Goal: Information Seeking & Learning: Understand process/instructions

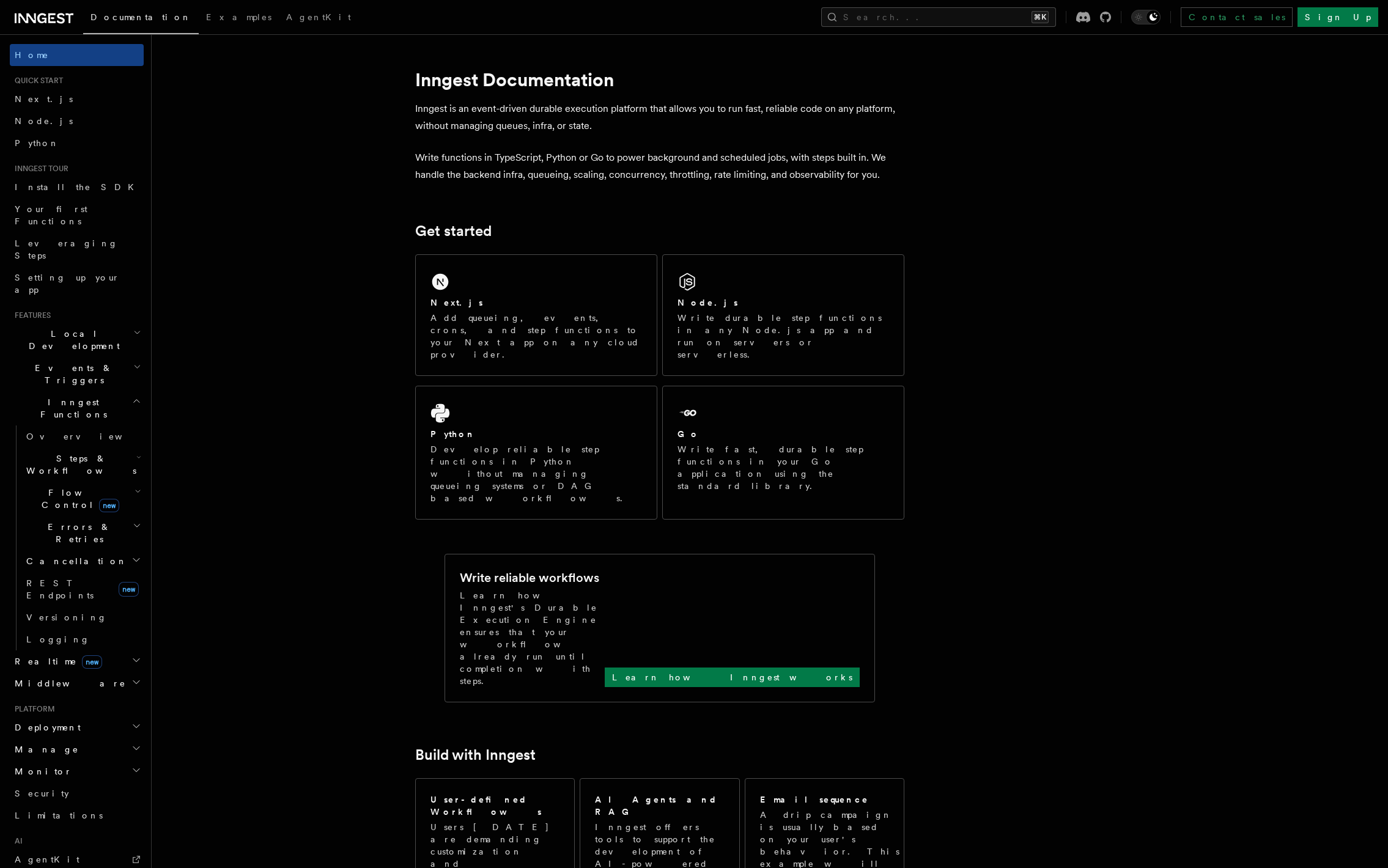
click at [134, 361] on icon "button" at bounding box center [137, 367] width 8 height 10
click at [67, 439] on span "Sending events" at bounding box center [56, 450] width 61 height 22
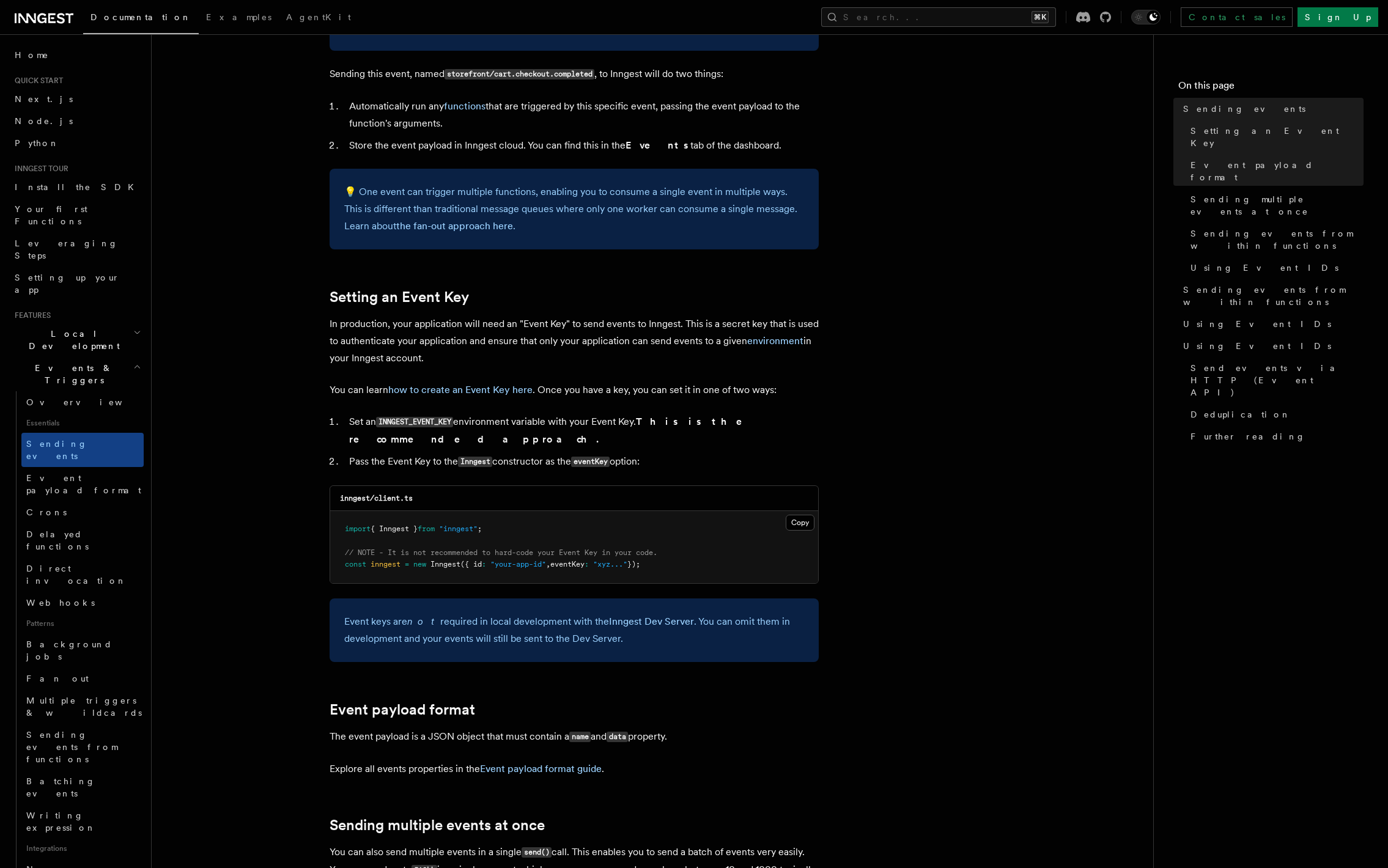
scroll to position [900, 0]
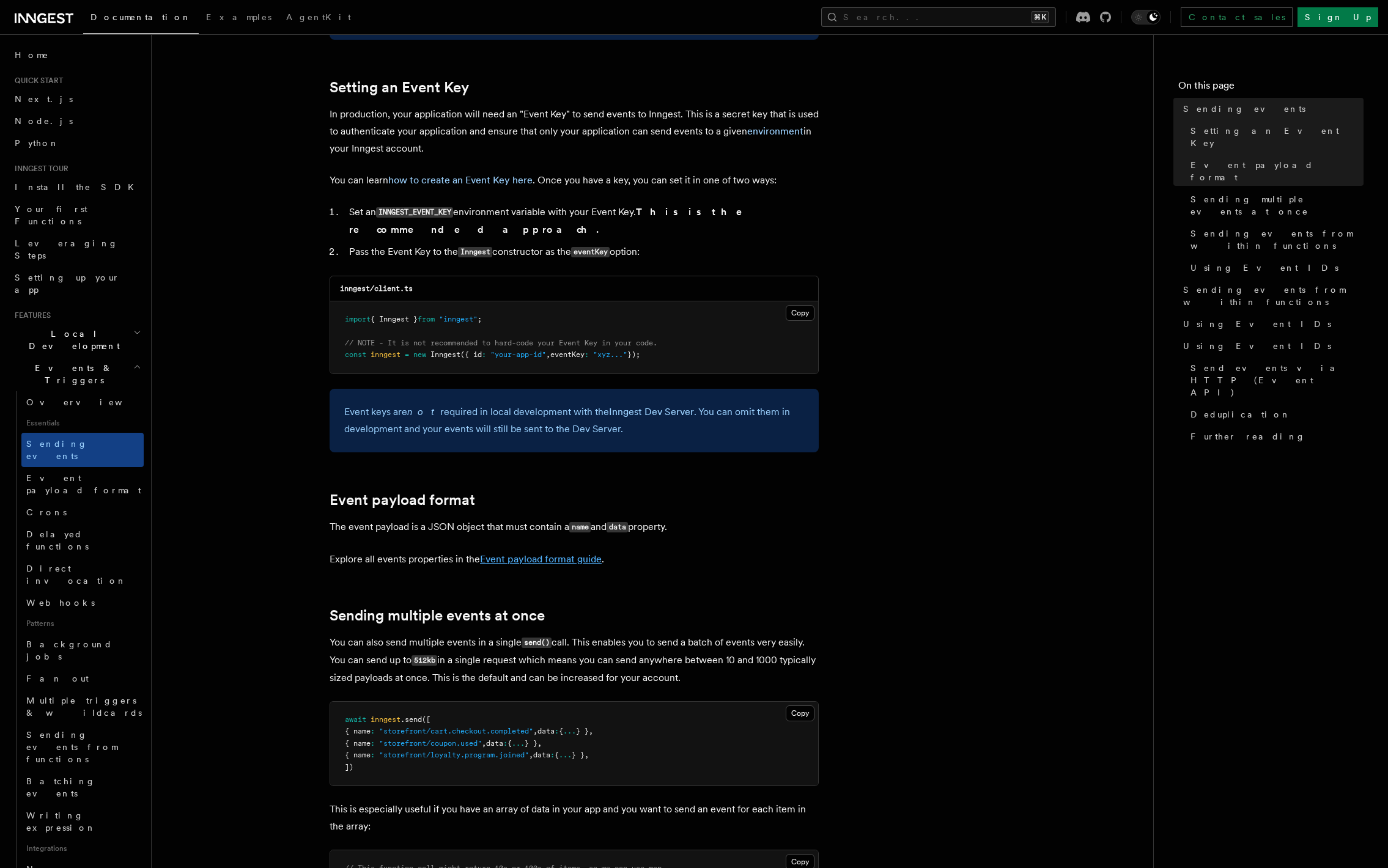
click at [529, 553] on link "Event payload format guide" at bounding box center [541, 558] width 122 height 12
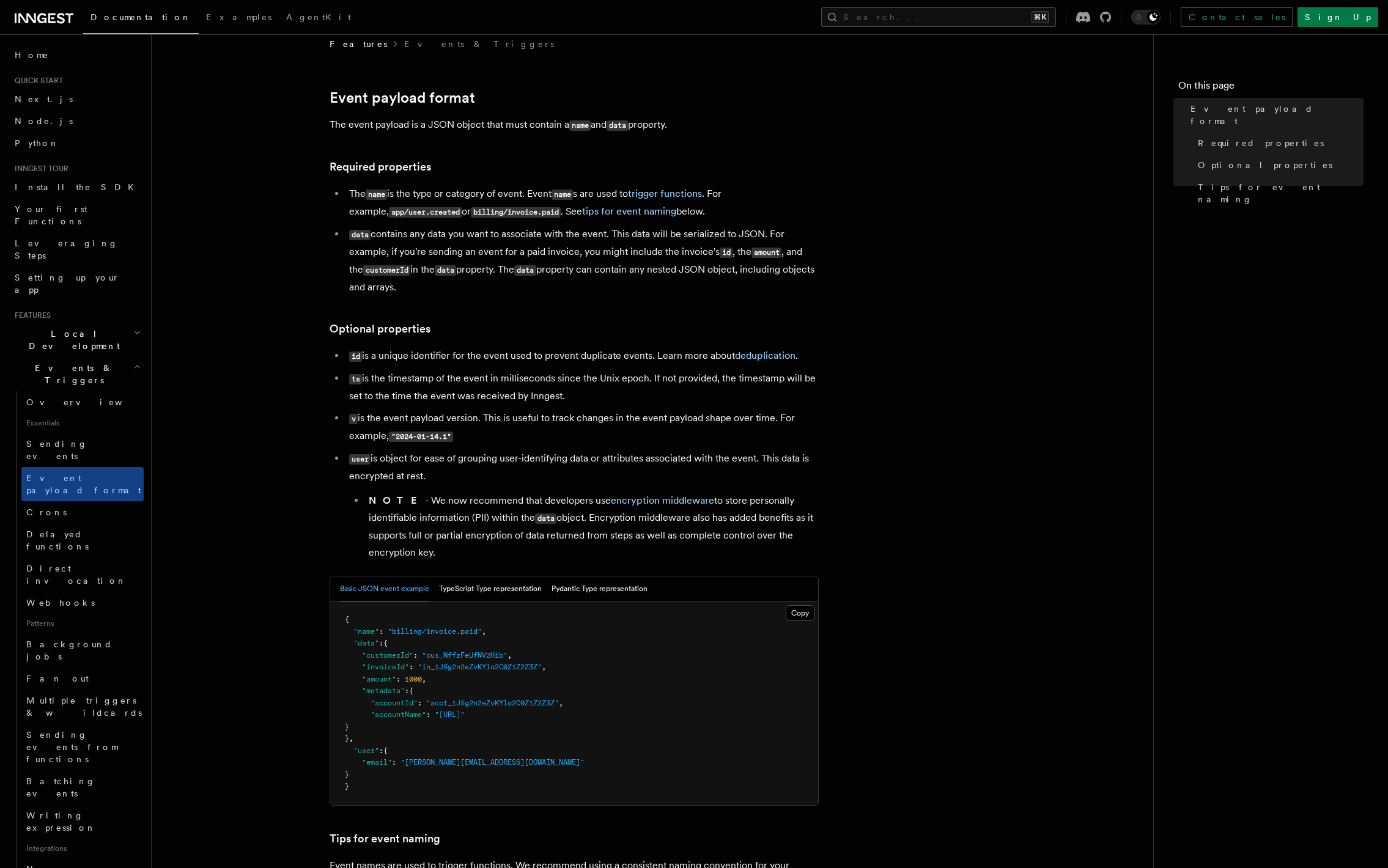
scroll to position [51, 0]
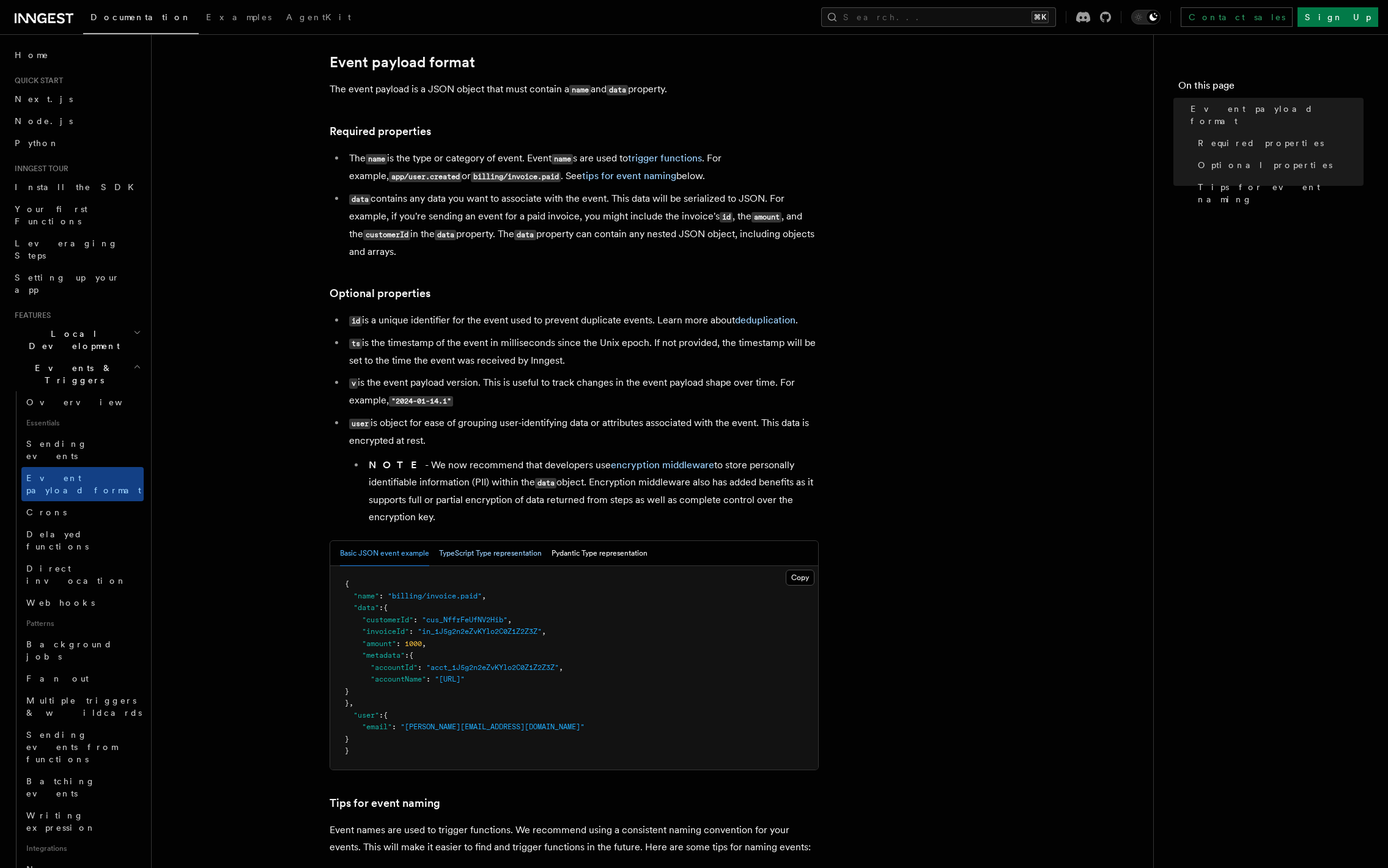
click at [476, 543] on button "TypeScript Type representation" at bounding box center [490, 553] width 102 height 25
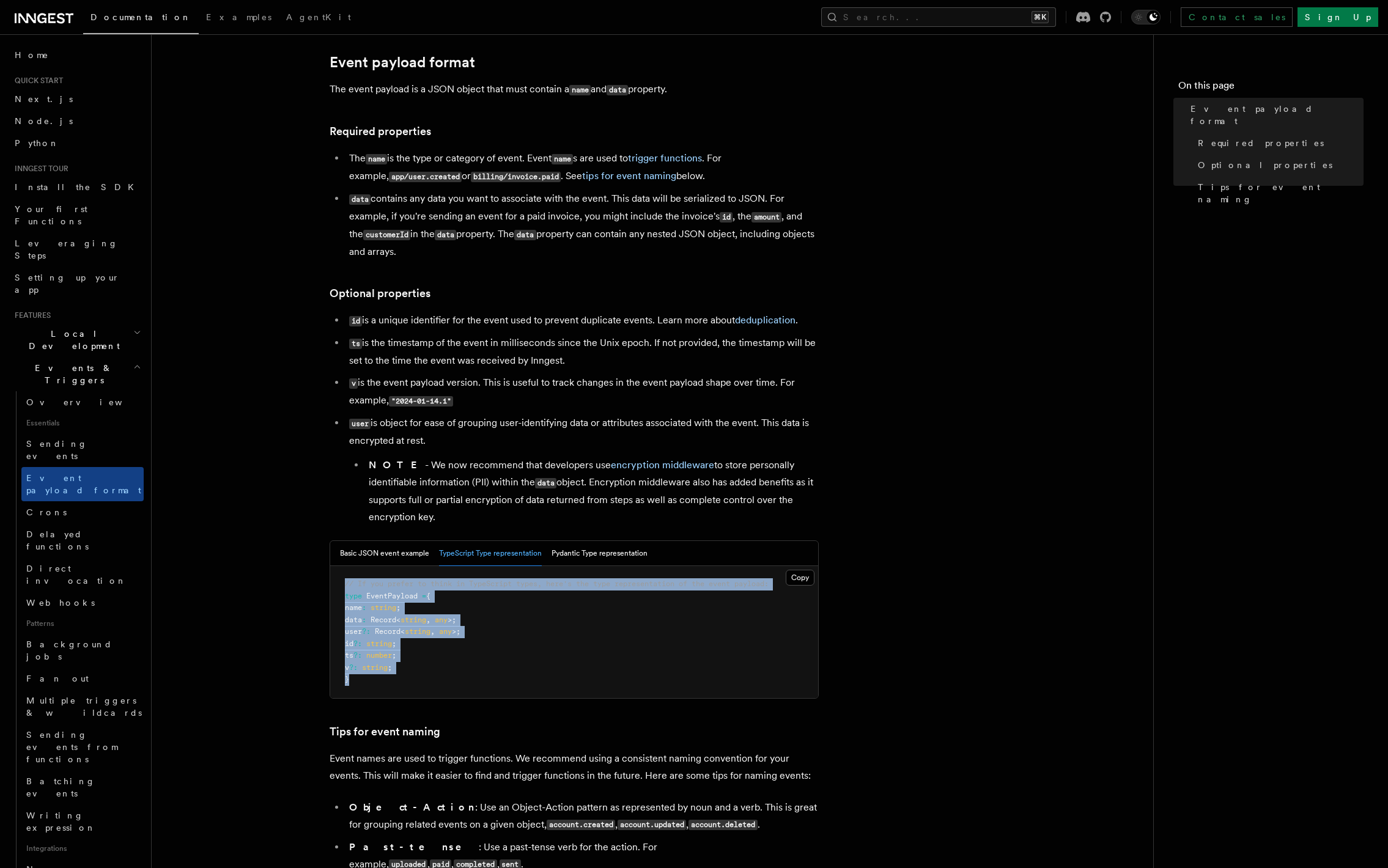
drag, startPoint x: 346, startPoint y: 593, endPoint x: 394, endPoint y: 680, distance: 99.4
click at [394, 680] on pre "// If you prefer to think in TypeScript types, here's the type representation o…" at bounding box center [574, 631] width 488 height 132
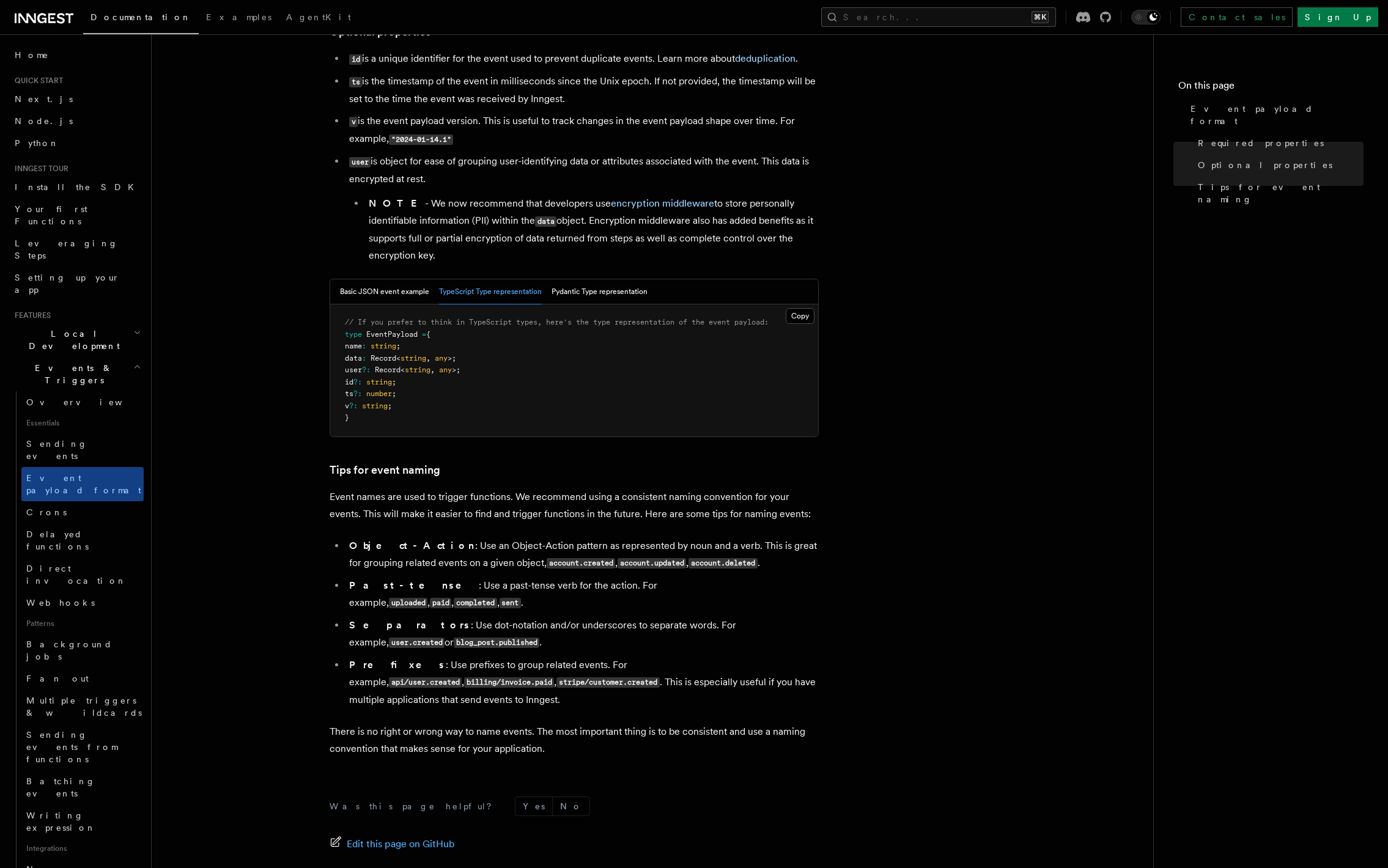
click at [439, 597] on ul "Object-Action : Use an Object-Action pattern as represented by noun and a verb.…" at bounding box center [574, 622] width 489 height 171
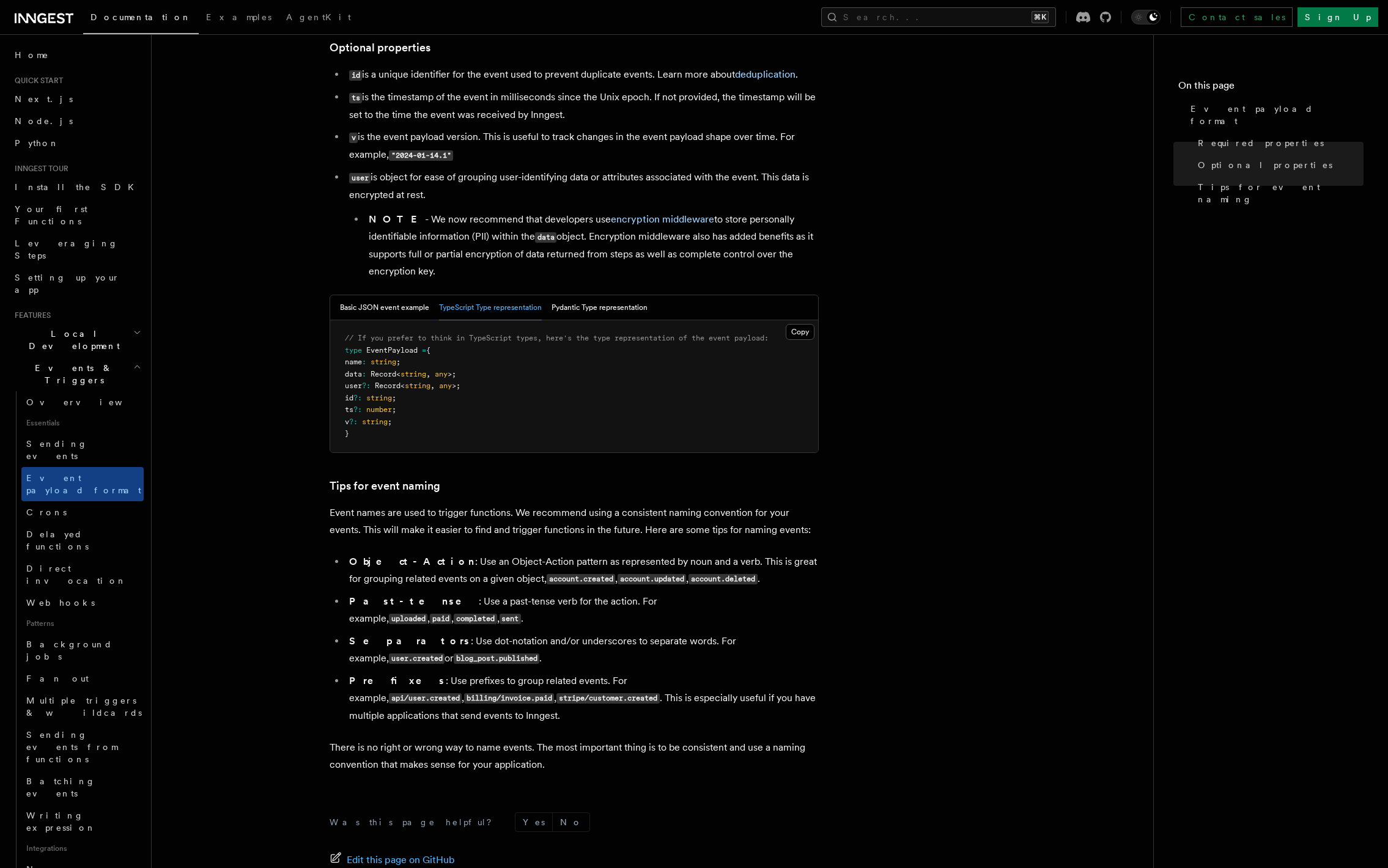
click at [626, 250] on li "NOTE - We now recommend that developers use encryption middleware to store pers…" at bounding box center [592, 245] width 453 height 69
click at [615, 297] on button "Pydantic Type representation" at bounding box center [599, 307] width 96 height 25
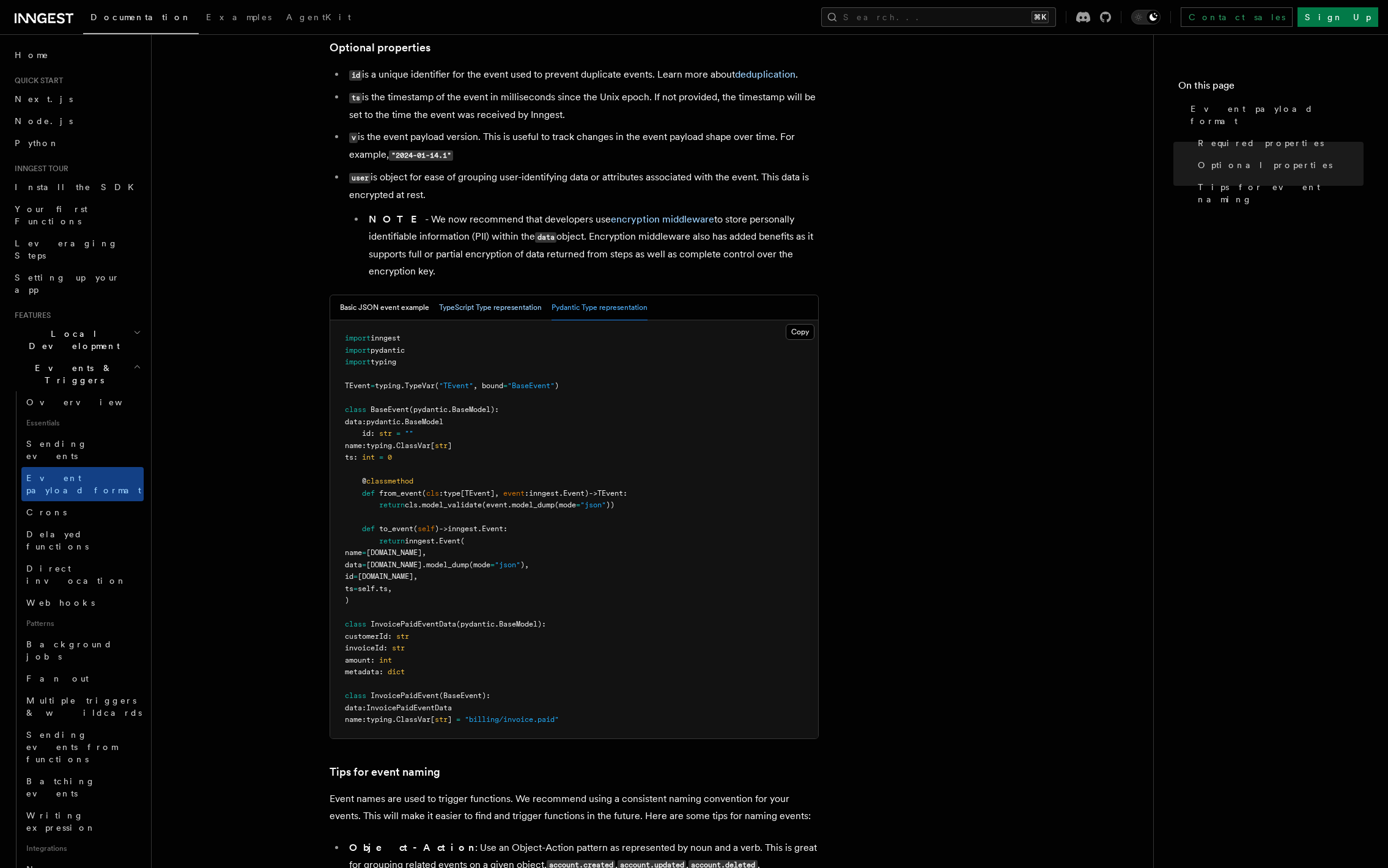
click at [485, 305] on button "TypeScript Type representation" at bounding box center [490, 307] width 102 height 25
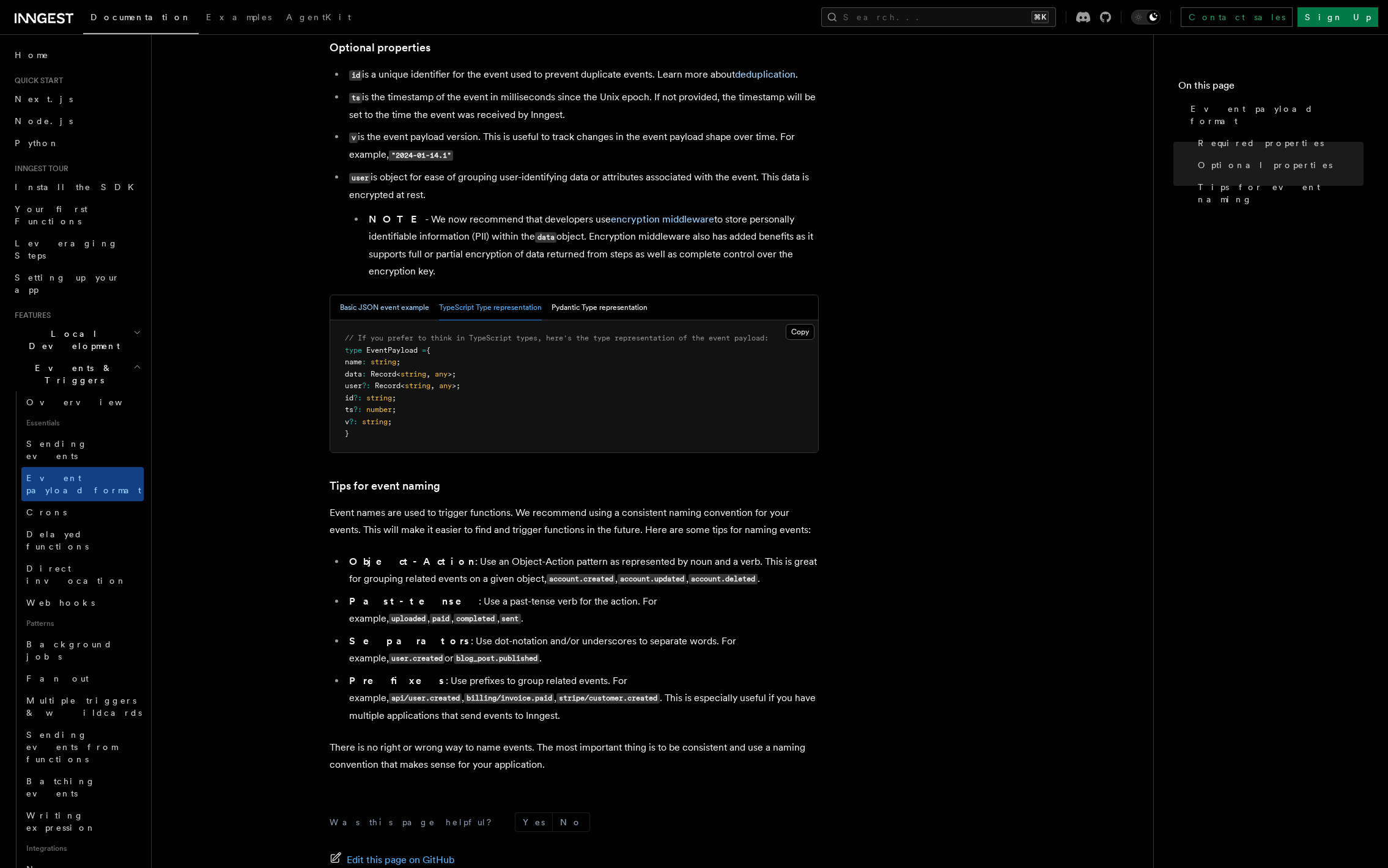
click at [413, 310] on button "Basic JSON event example" at bounding box center [385, 307] width 90 height 25
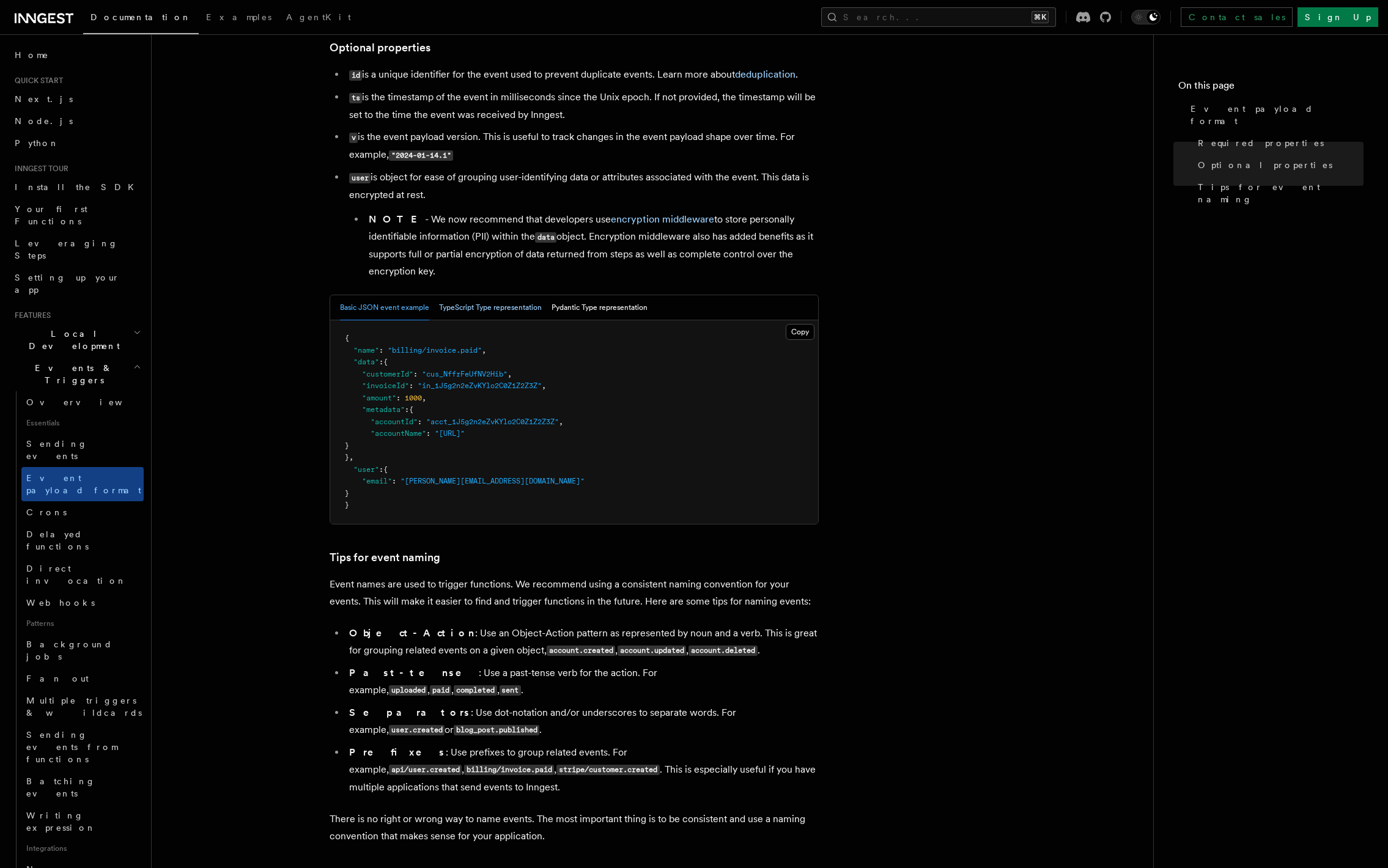
click at [467, 312] on button "TypeScript Type representation" at bounding box center [490, 307] width 102 height 25
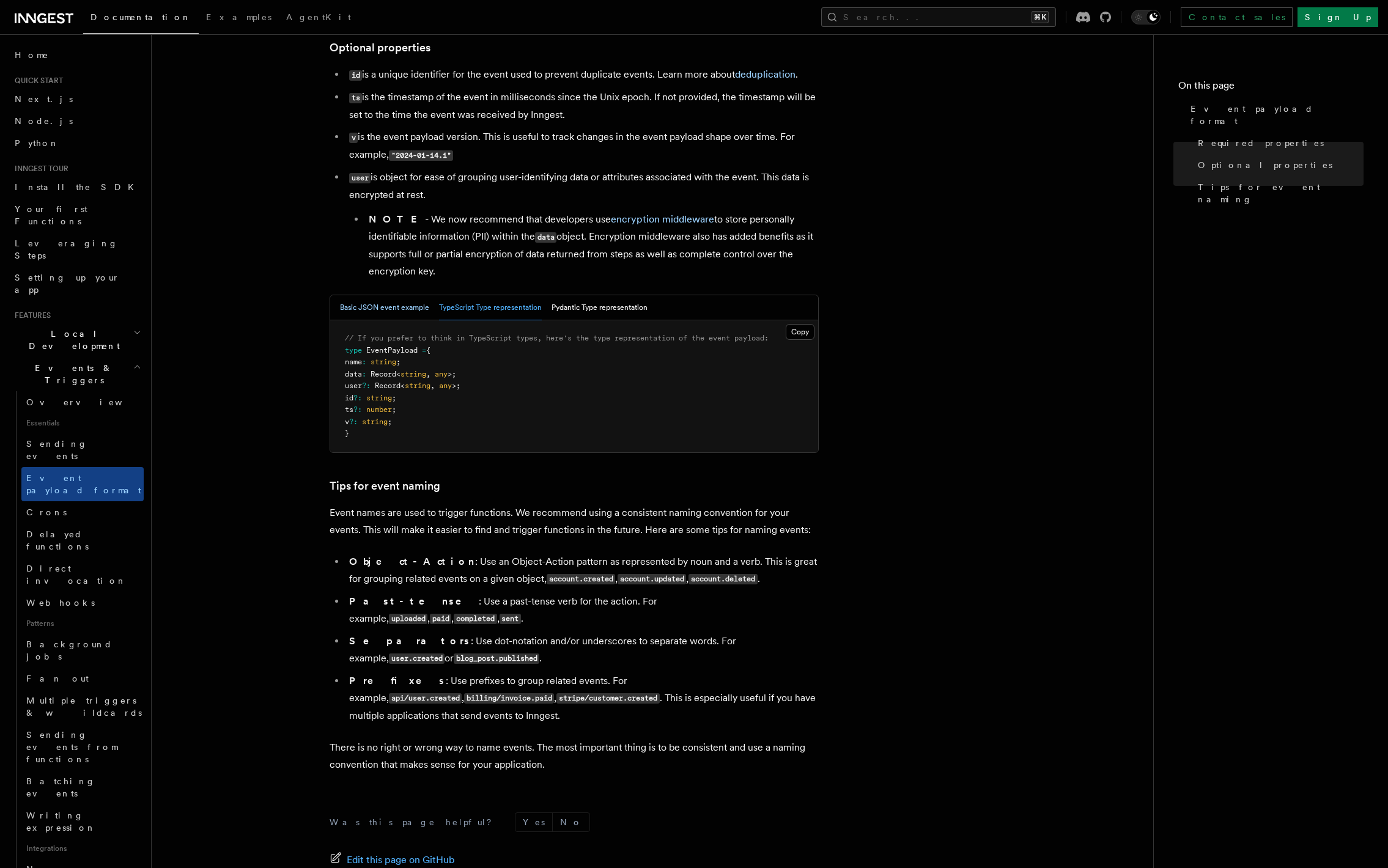
click at [405, 310] on button "Basic JSON event example" at bounding box center [385, 307] width 90 height 25
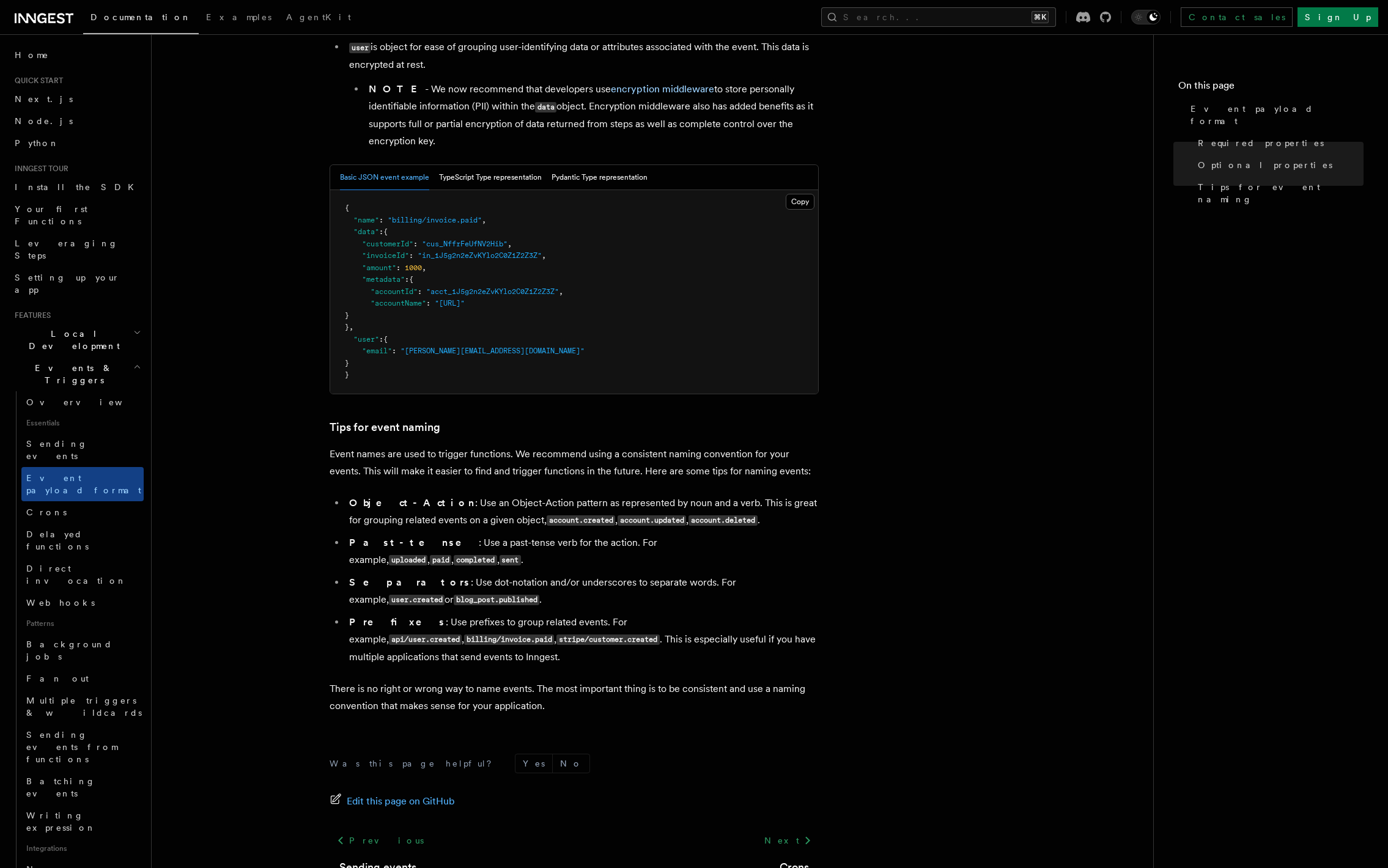
scroll to position [501, 0]
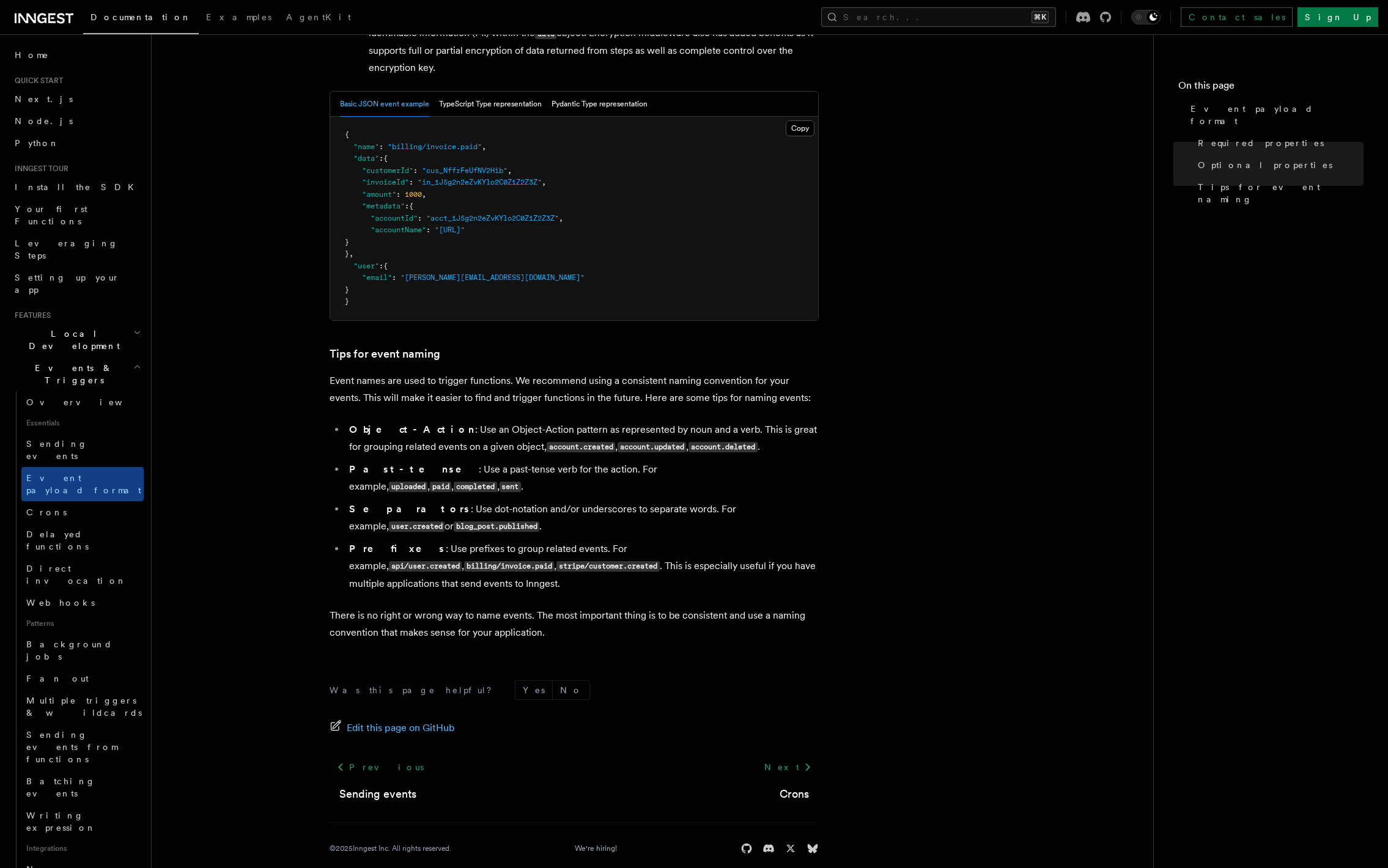
click at [84, 357] on h2 "Events & Triggers" at bounding box center [77, 374] width 134 height 34
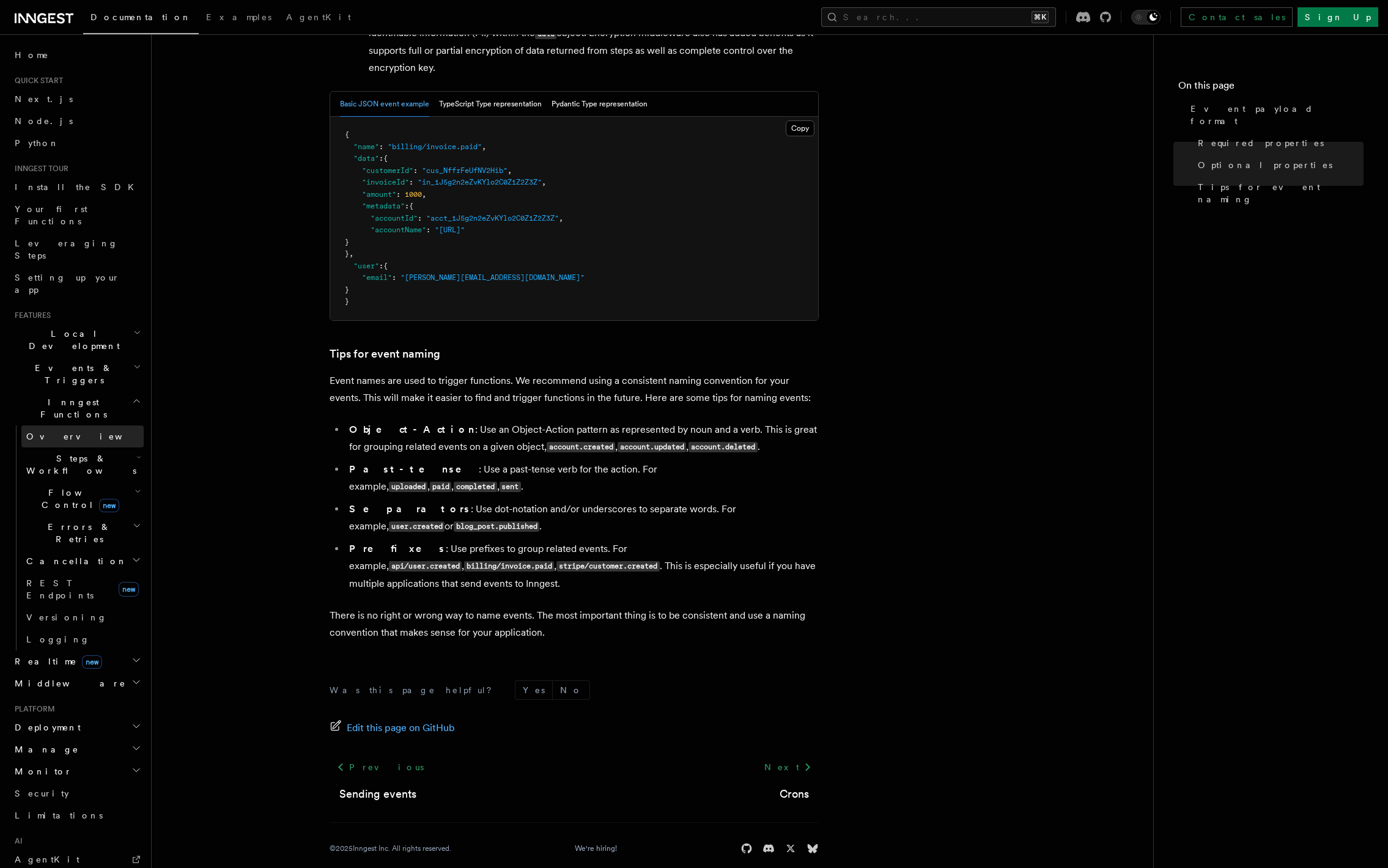
click at [82, 425] on link "Overview" at bounding box center [82, 436] width 122 height 22
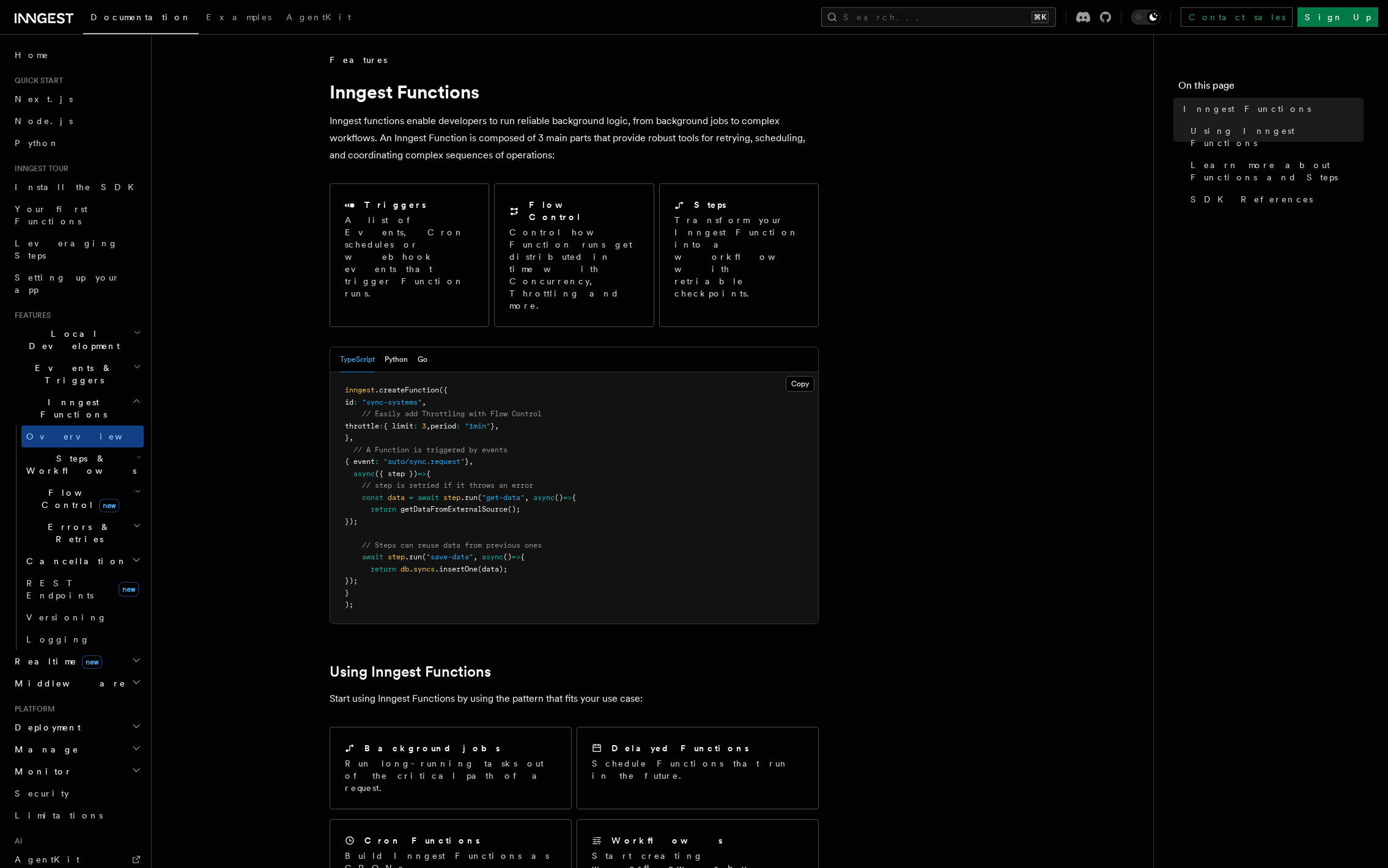
drag, startPoint x: 288, startPoint y: 354, endPoint x: 292, endPoint y: 361, distance: 8.1
click at [288, 354] on article "Features Inngest Functions Inngest functions enable developers to run reliable …" at bounding box center [652, 824] width 962 height 1540
click at [301, 466] on article "Features Inngest Functions Inngest functions enable developers to run reliable …" at bounding box center [652, 824] width 962 height 1540
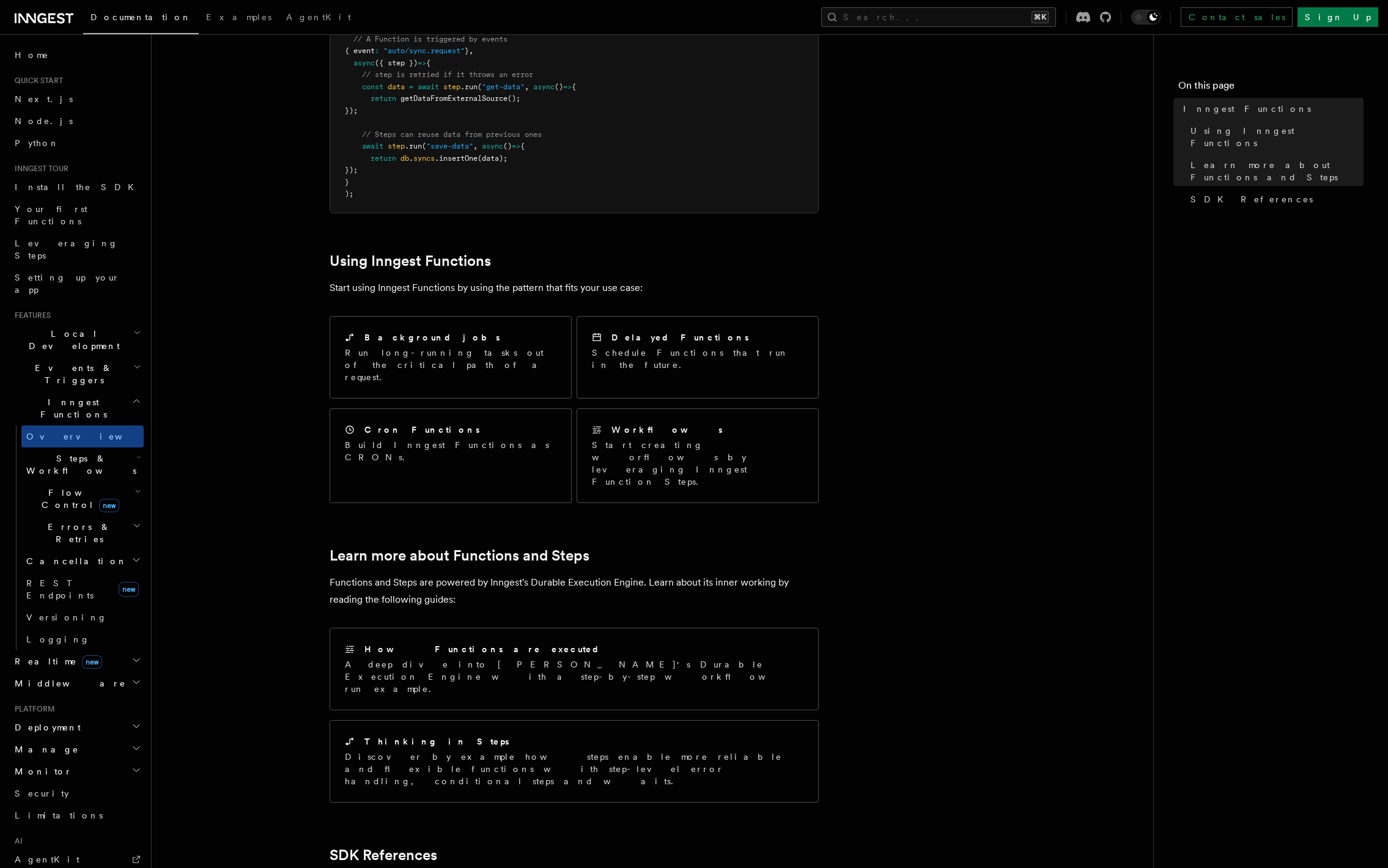
scroll to position [538, 0]
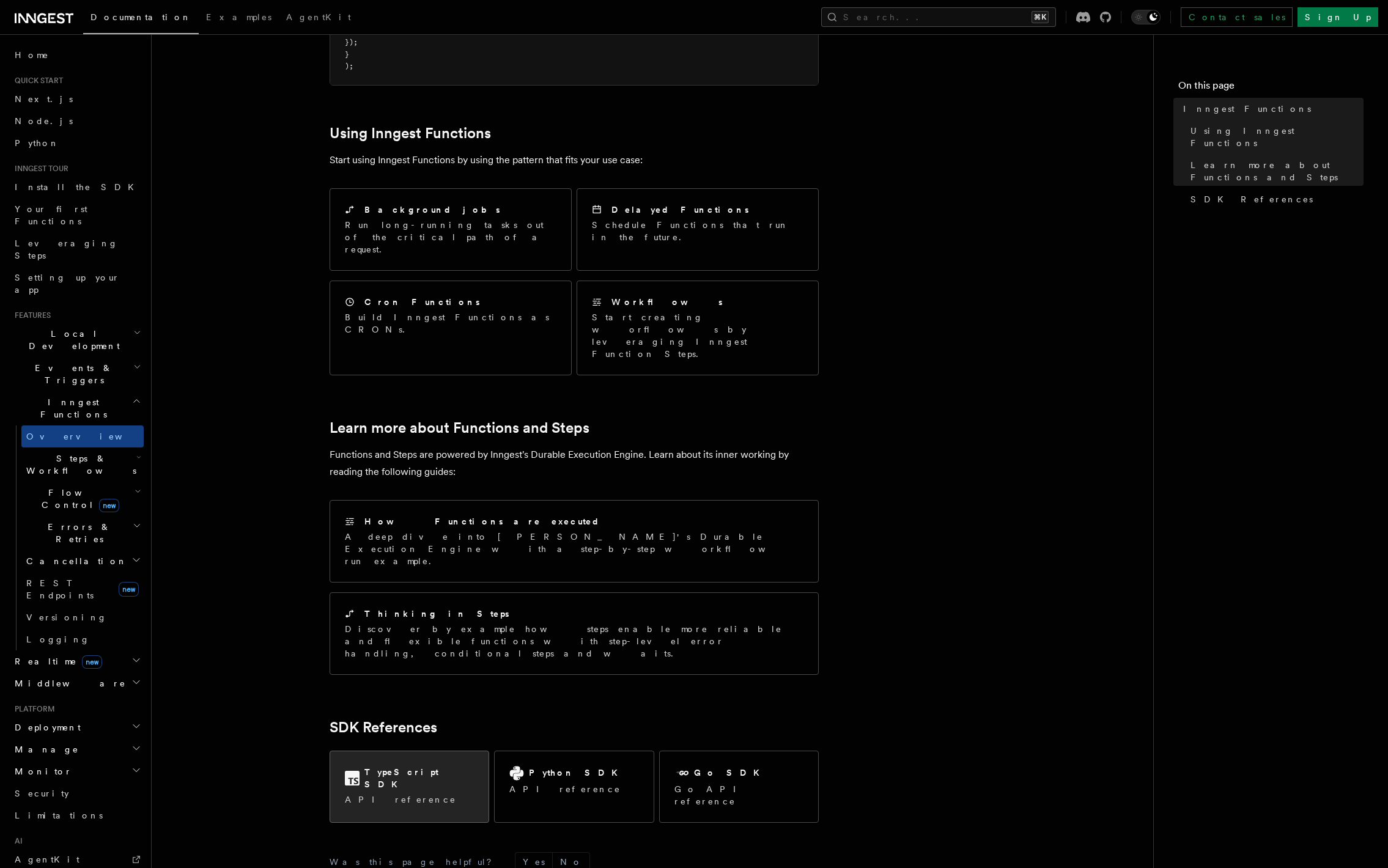
click at [437, 751] on div "TypeScript SDK API reference" at bounding box center [409, 786] width 158 height 69
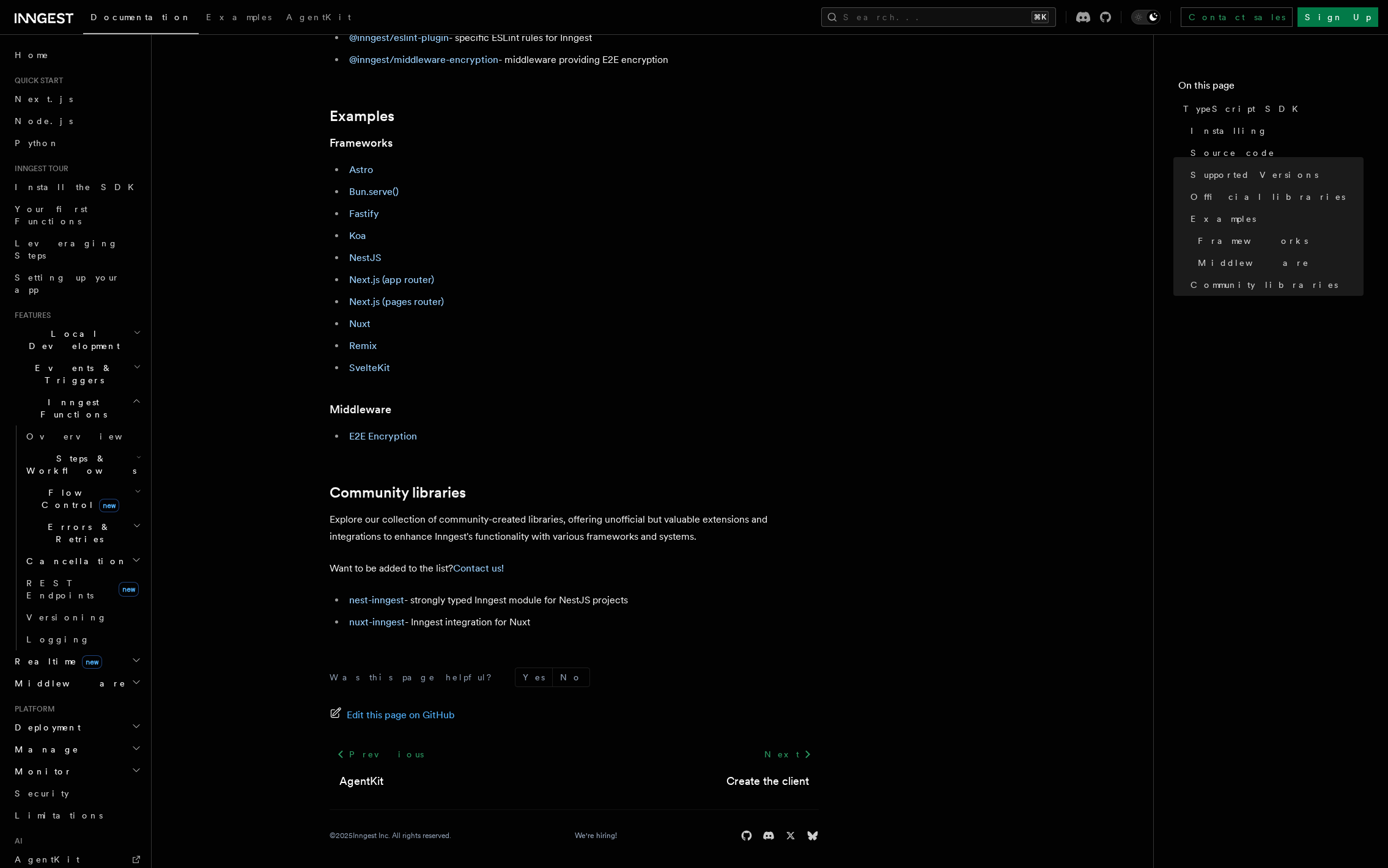
scroll to position [468, 0]
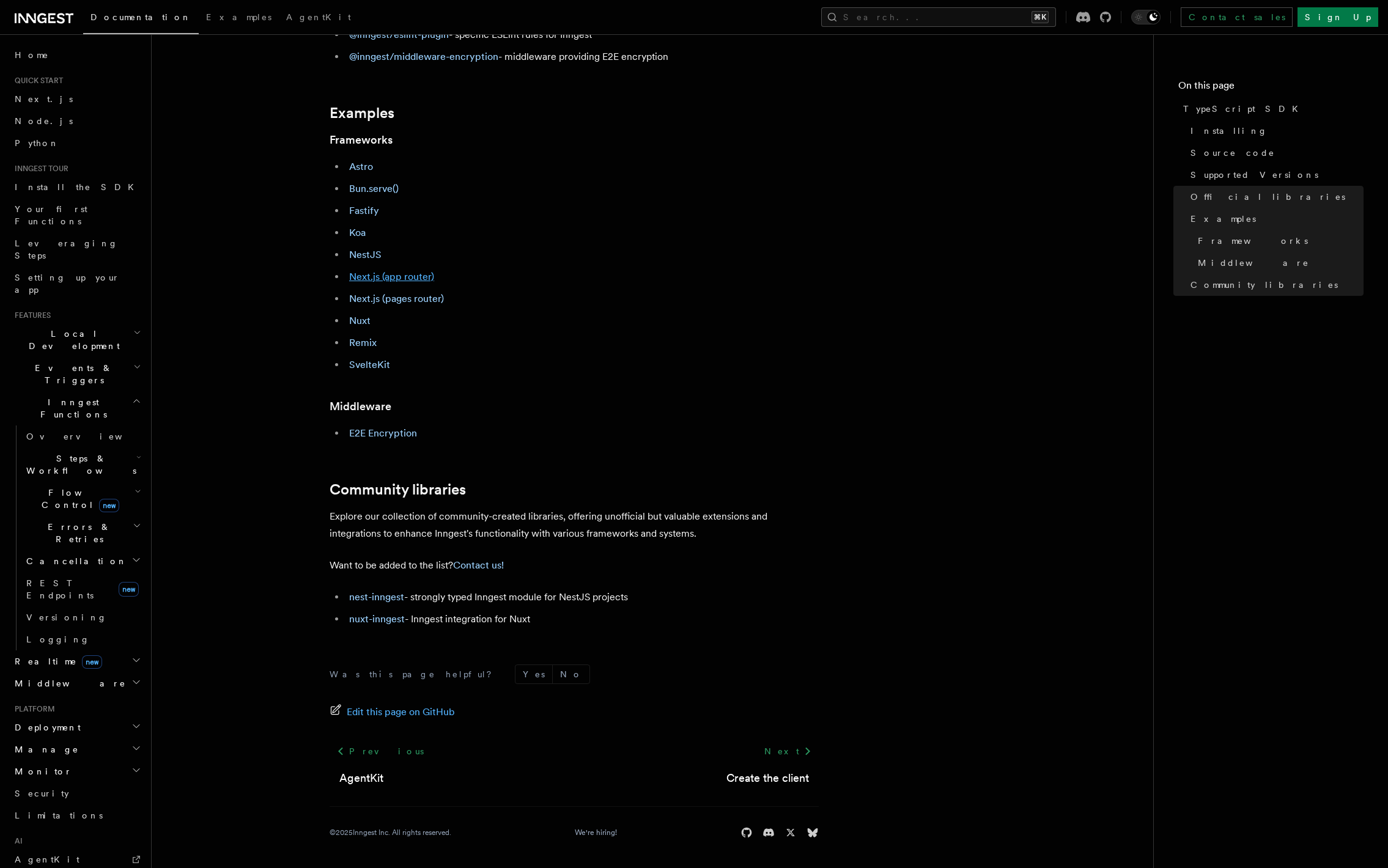
click at [380, 278] on link "Next.js (app router)" at bounding box center [392, 276] width 85 height 12
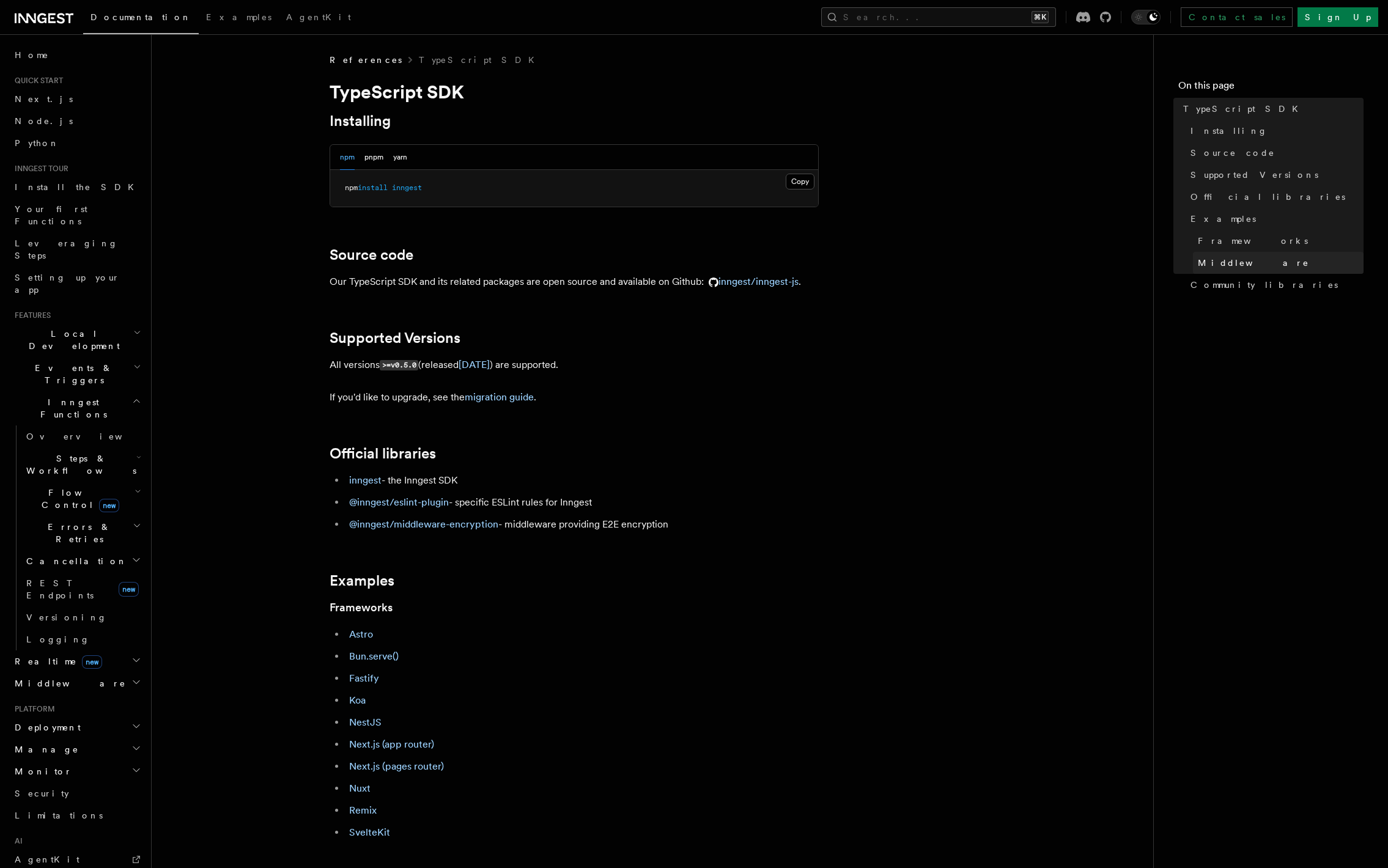
click at [1224, 266] on span "Middleware" at bounding box center [1253, 263] width 111 height 12
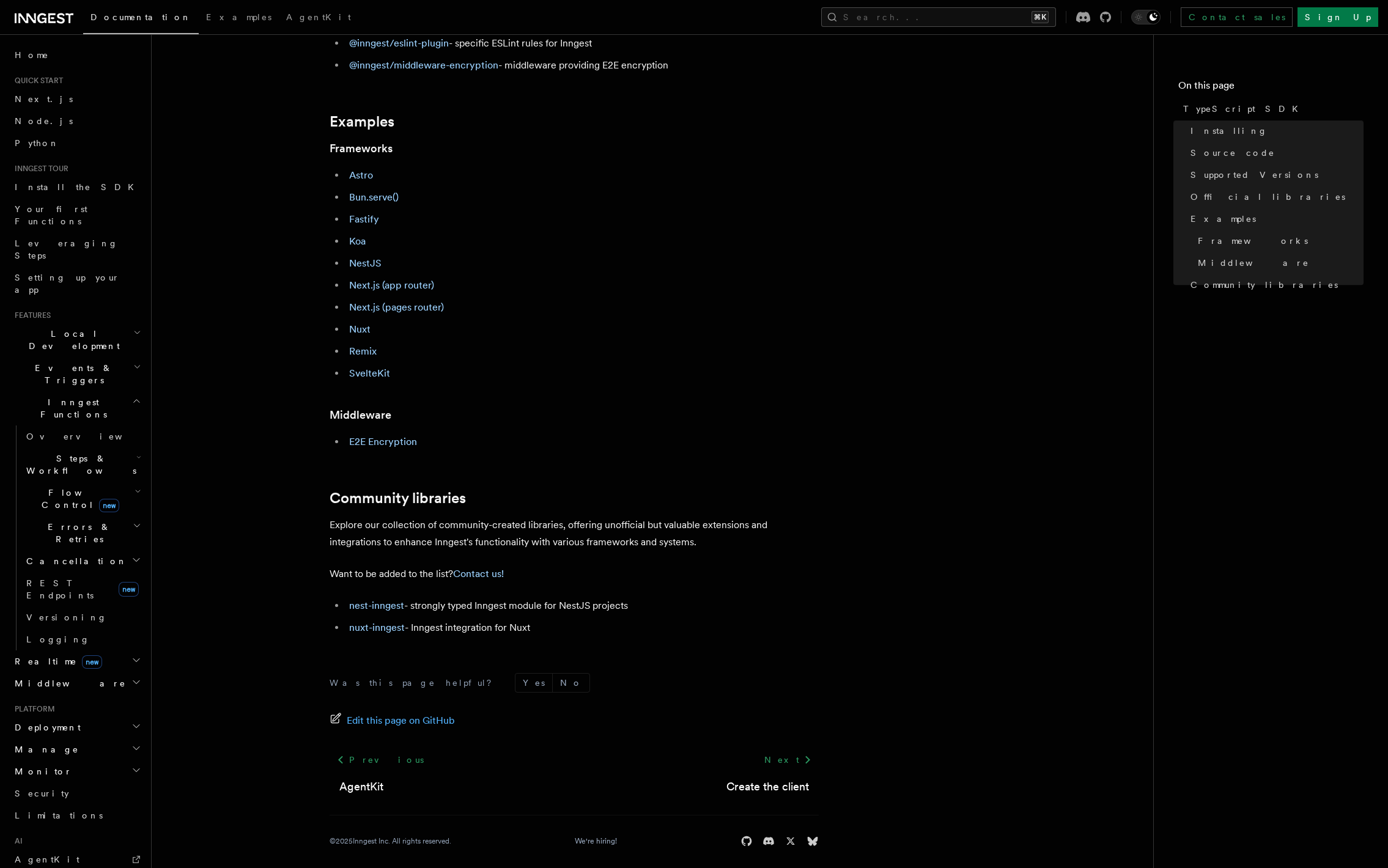
scroll to position [468, 0]
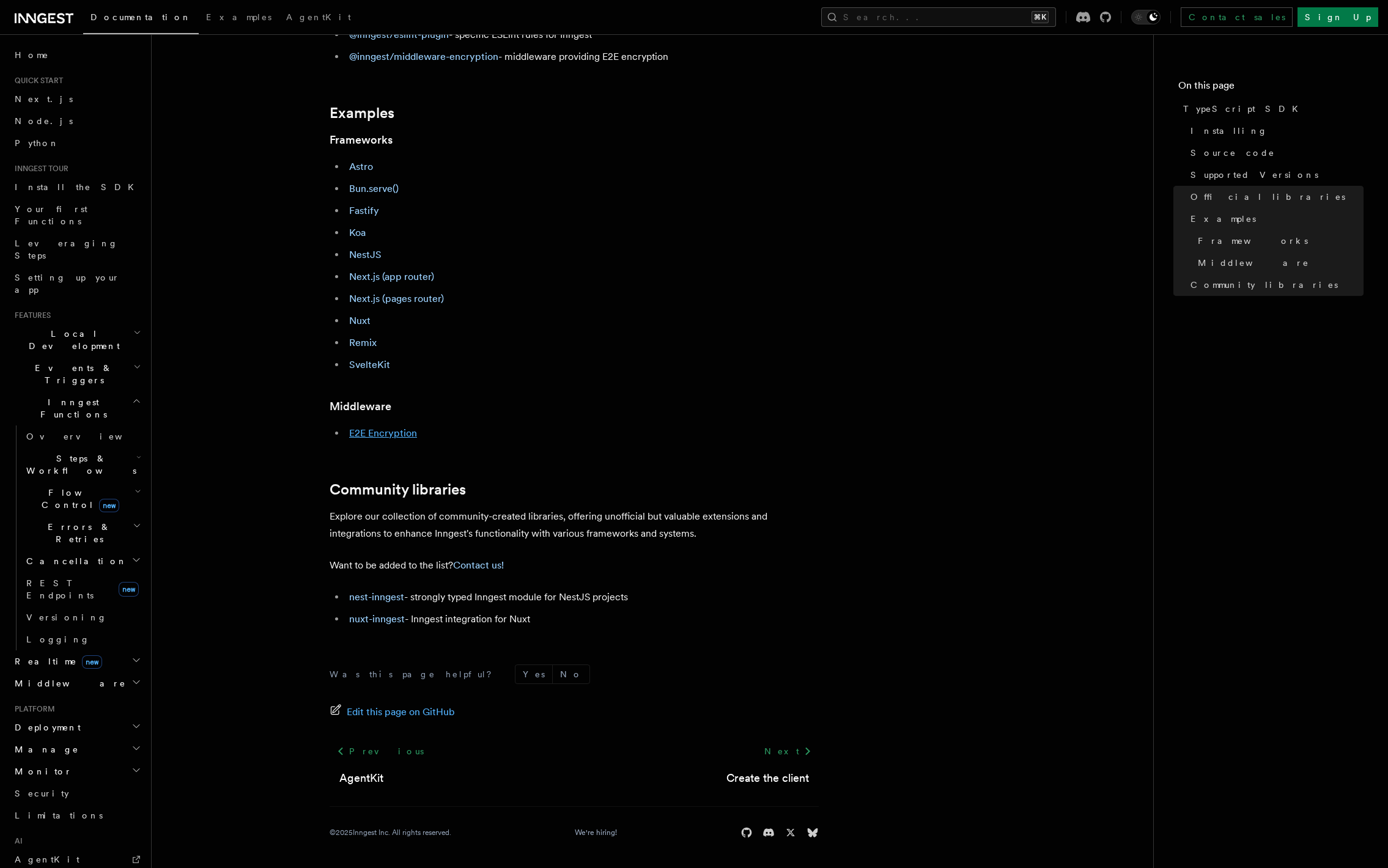
click at [377, 433] on link "E2E Encryption" at bounding box center [383, 433] width 68 height 12
click at [58, 672] on h2 "Middleware" at bounding box center [77, 683] width 134 height 22
click at [57, 701] on span "Overview" at bounding box center [89, 706] width 126 height 10
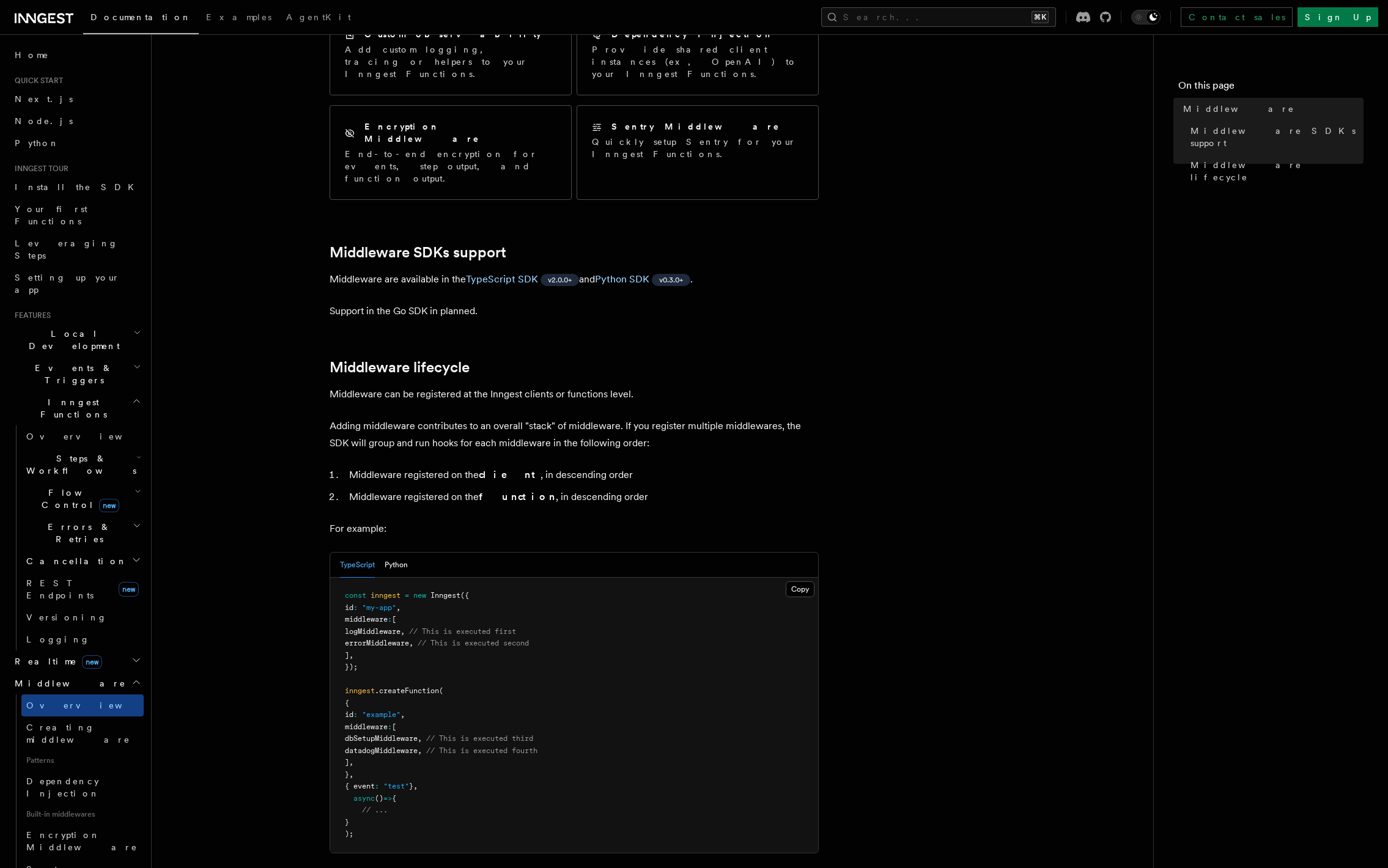
scroll to position [247, 0]
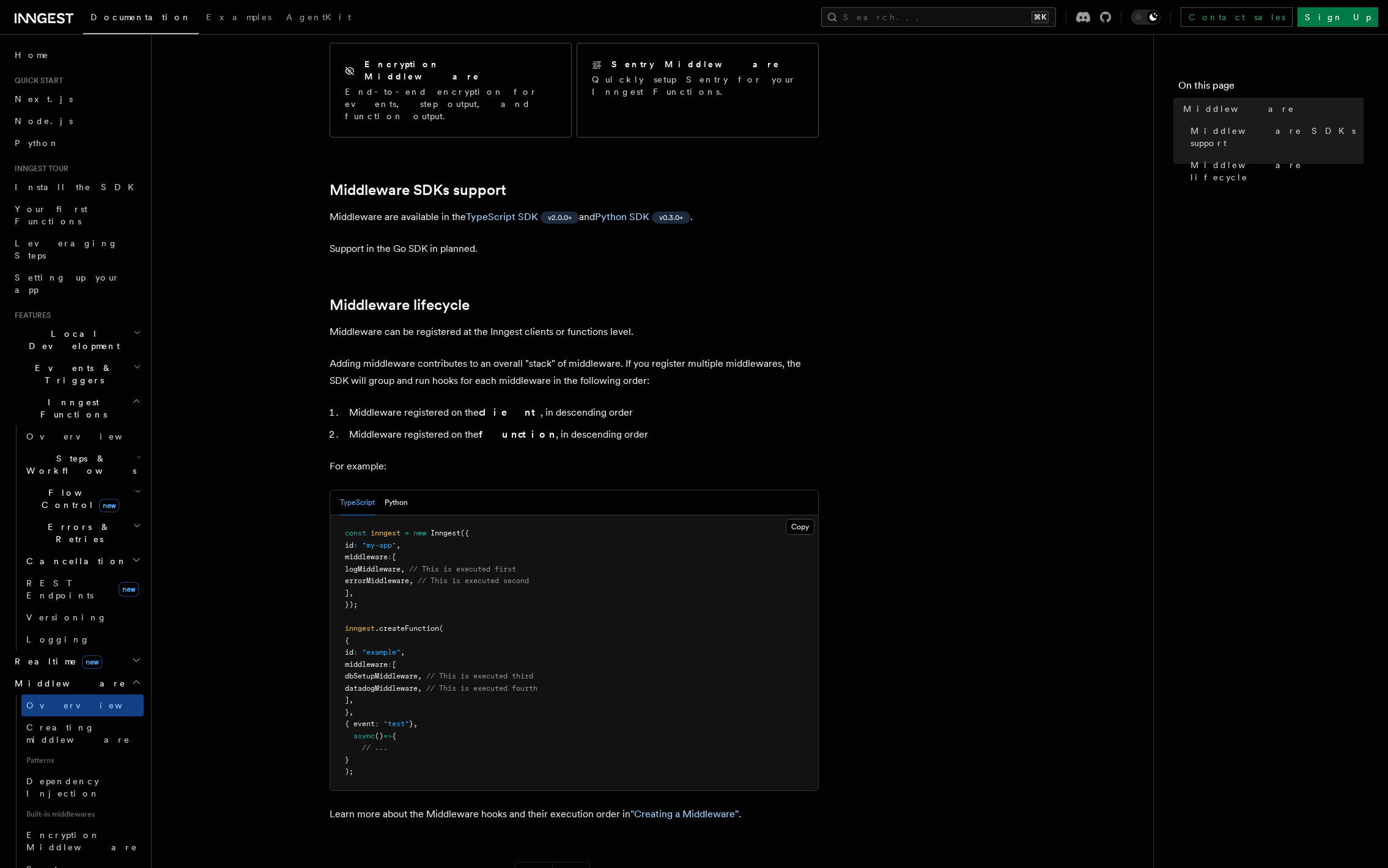
click at [972, 469] on article "Features Middleware Middleware allows your code to run at various points in an …" at bounding box center [652, 436] width 962 height 1259
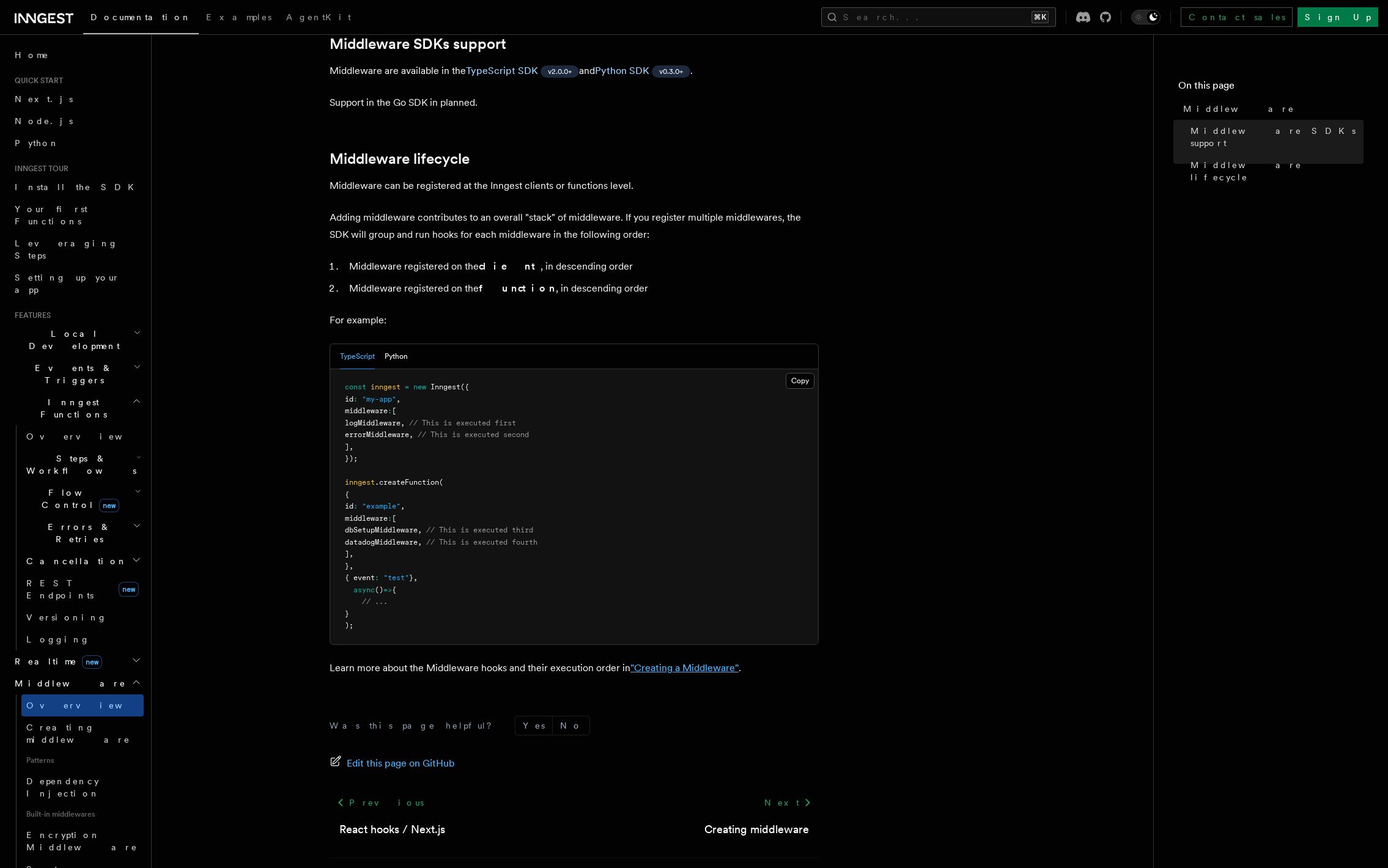
click at [731, 662] on link ""Creating a Middleware"" at bounding box center [684, 667] width 108 height 12
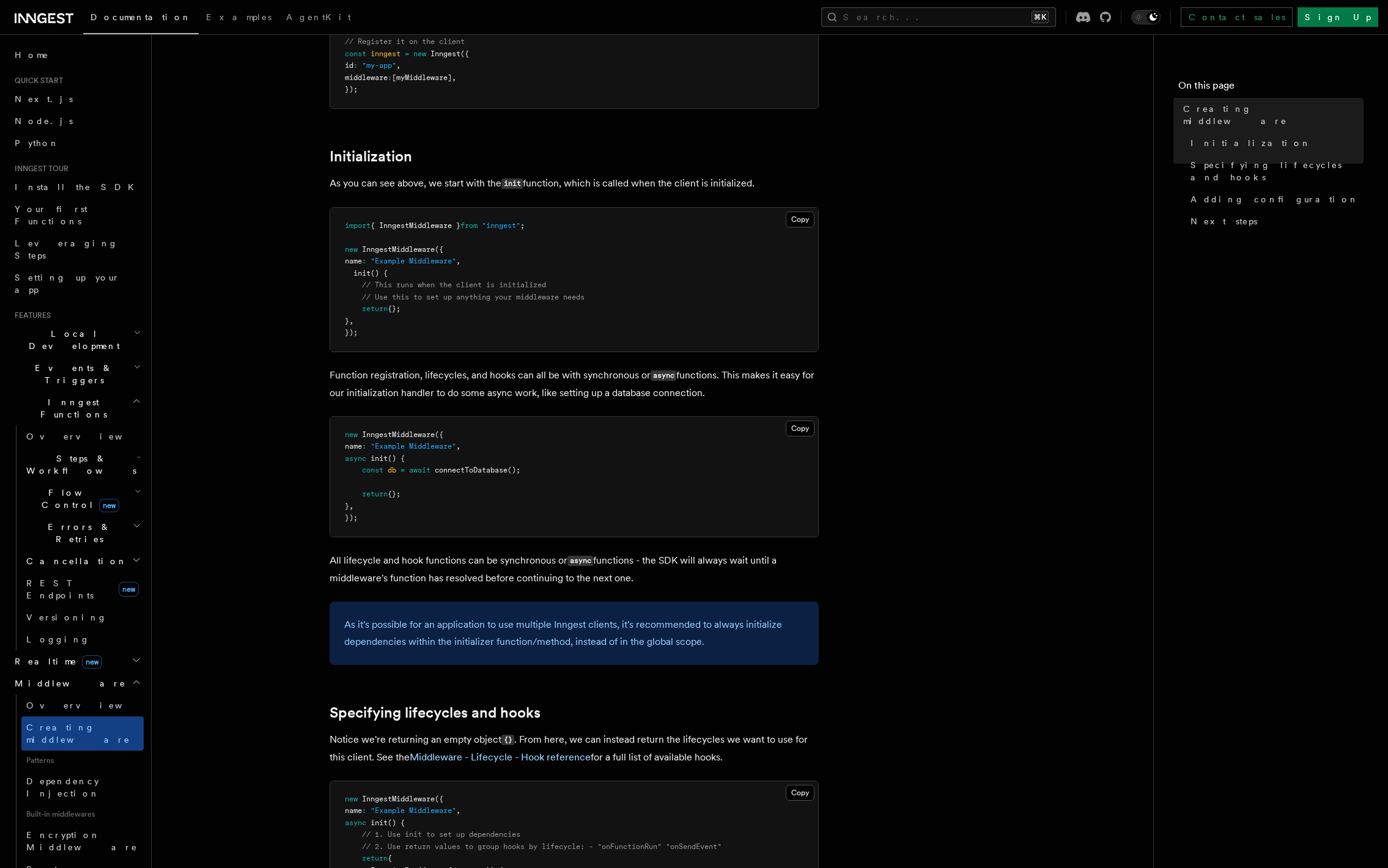
scroll to position [237, 0]
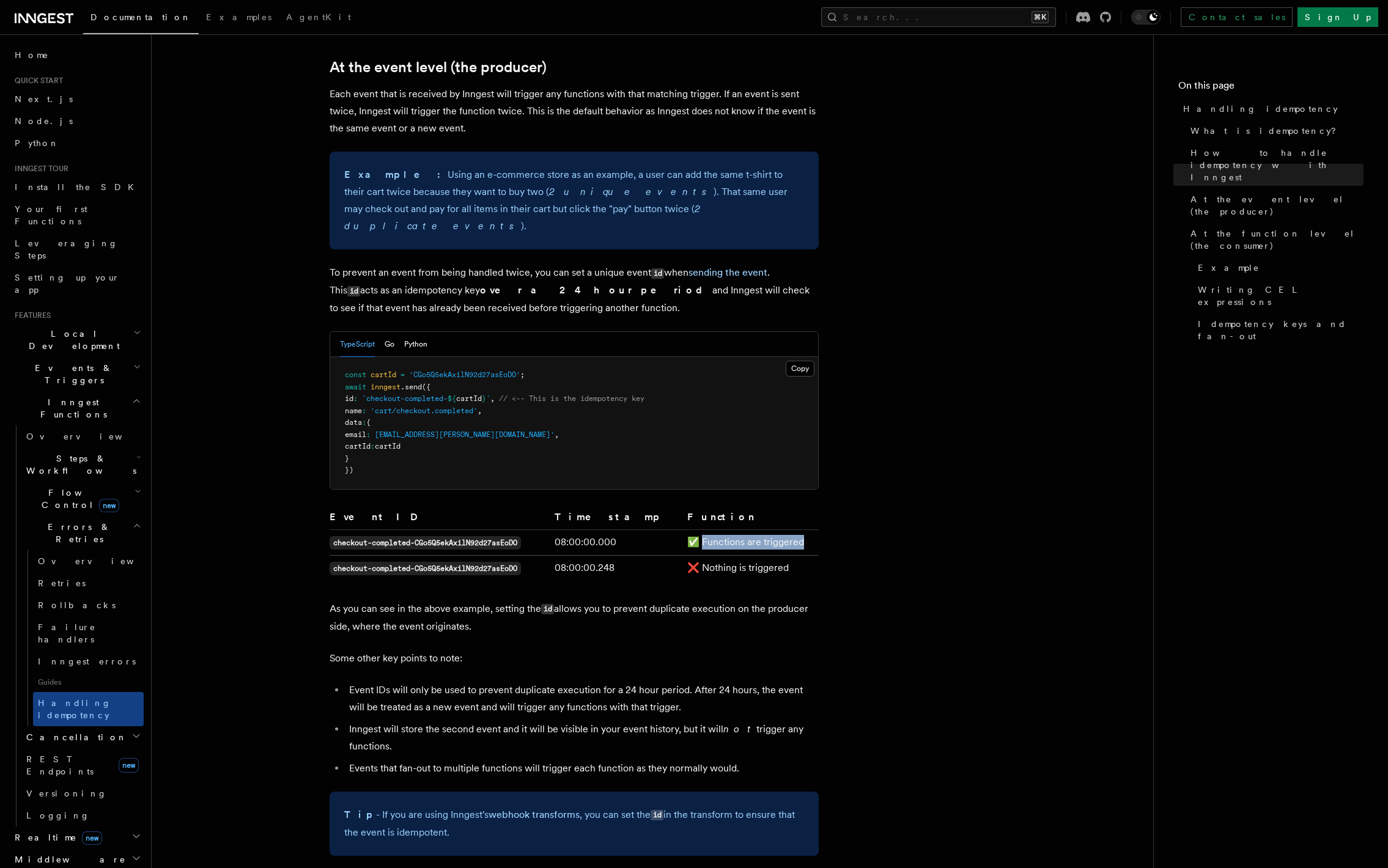
drag, startPoint x: 689, startPoint y: 522, endPoint x: 789, endPoint y: 523, distance: 100.0
click at [789, 529] on td "✅ Functions are triggered" at bounding box center [750, 542] width 136 height 26
click at [797, 536] on td "✅ Functions are triggered" at bounding box center [750, 542] width 136 height 26
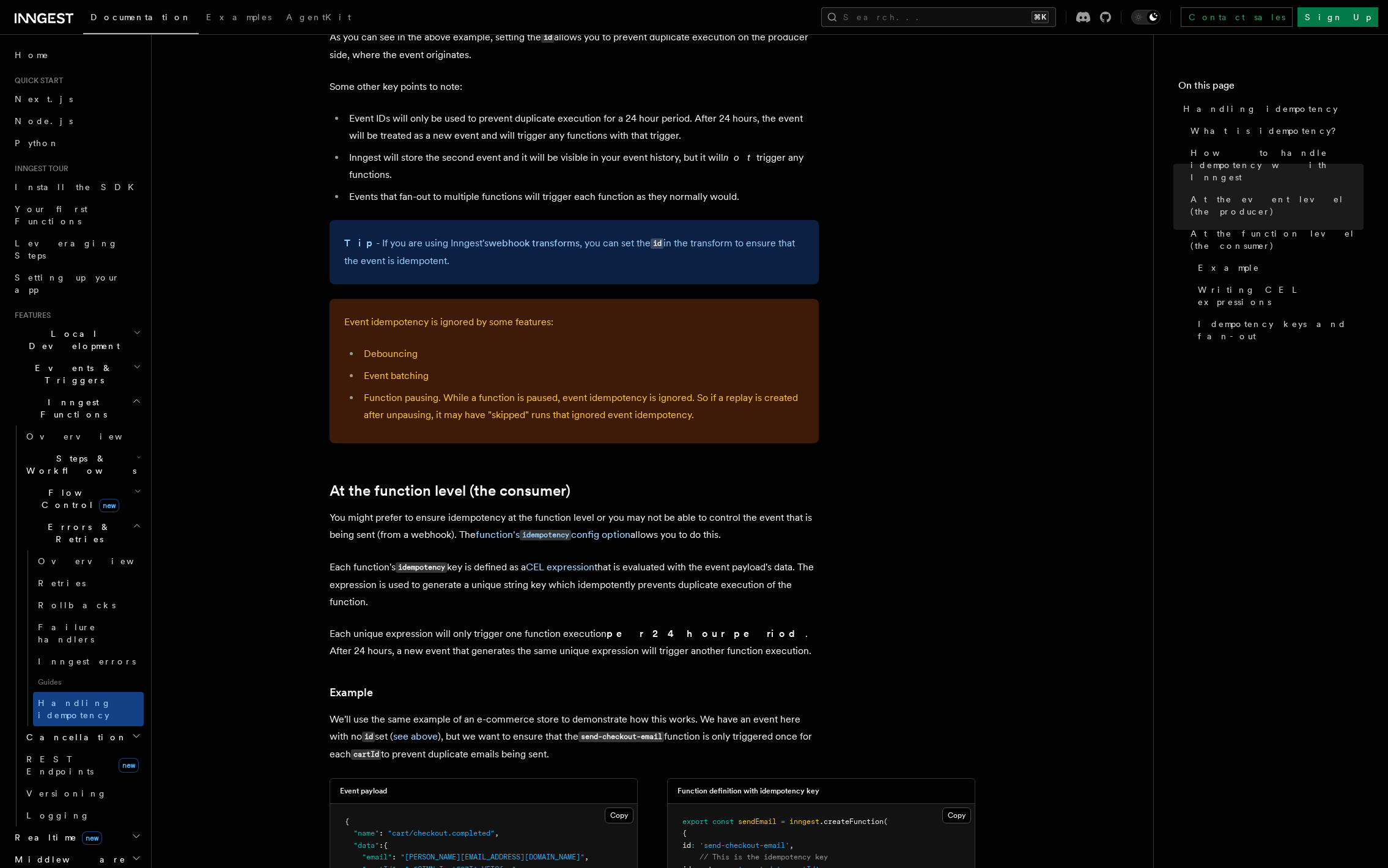
scroll to position [1069, 0]
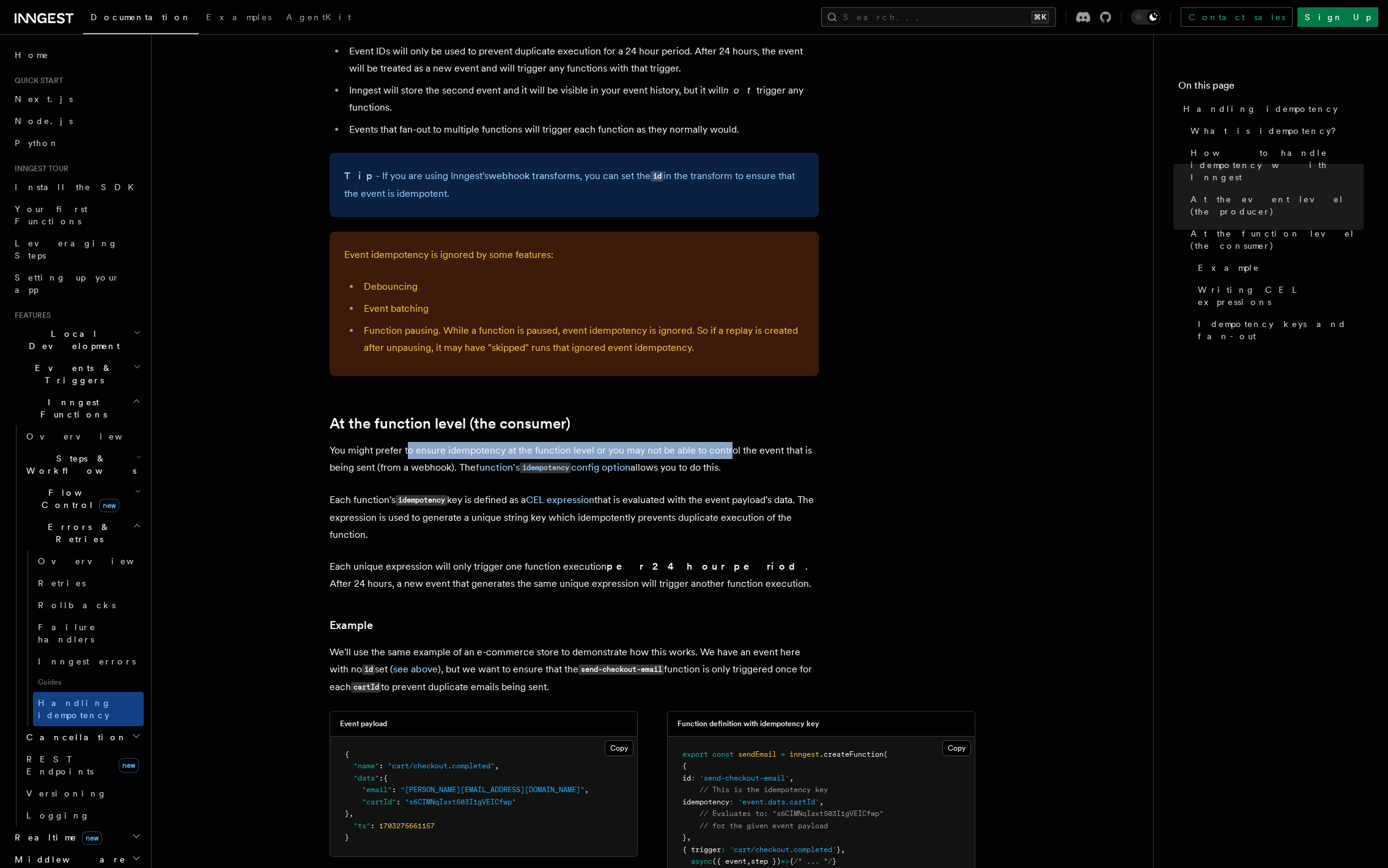
drag, startPoint x: 408, startPoint y: 434, endPoint x: 729, endPoint y: 429, distance: 321.0
click at [729, 442] on p "You might prefer to ensure idempotency at the function level or you may not be …" at bounding box center [574, 459] width 489 height 35
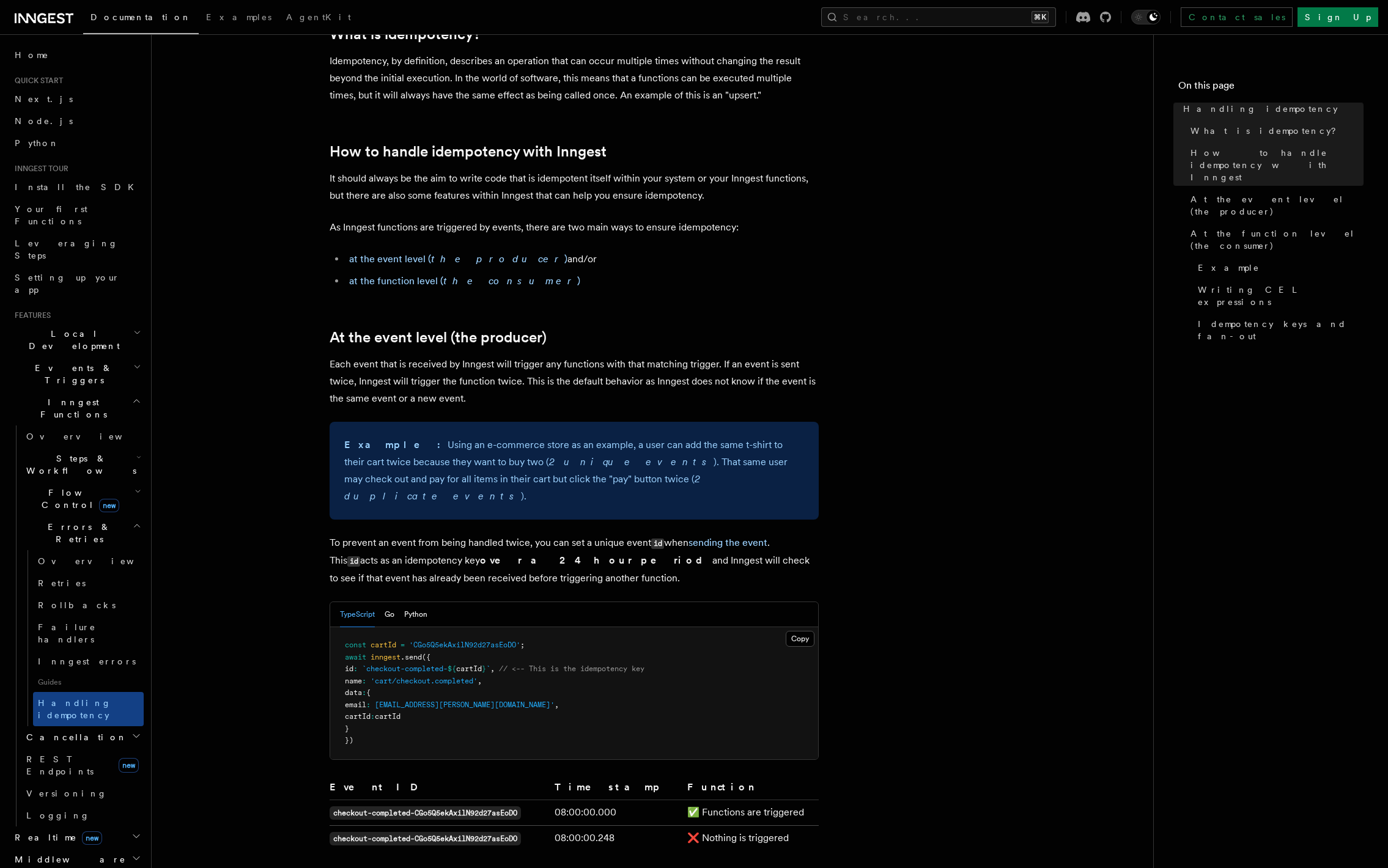
scroll to position [223, 0]
